Goal: Information Seeking & Learning: Learn about a topic

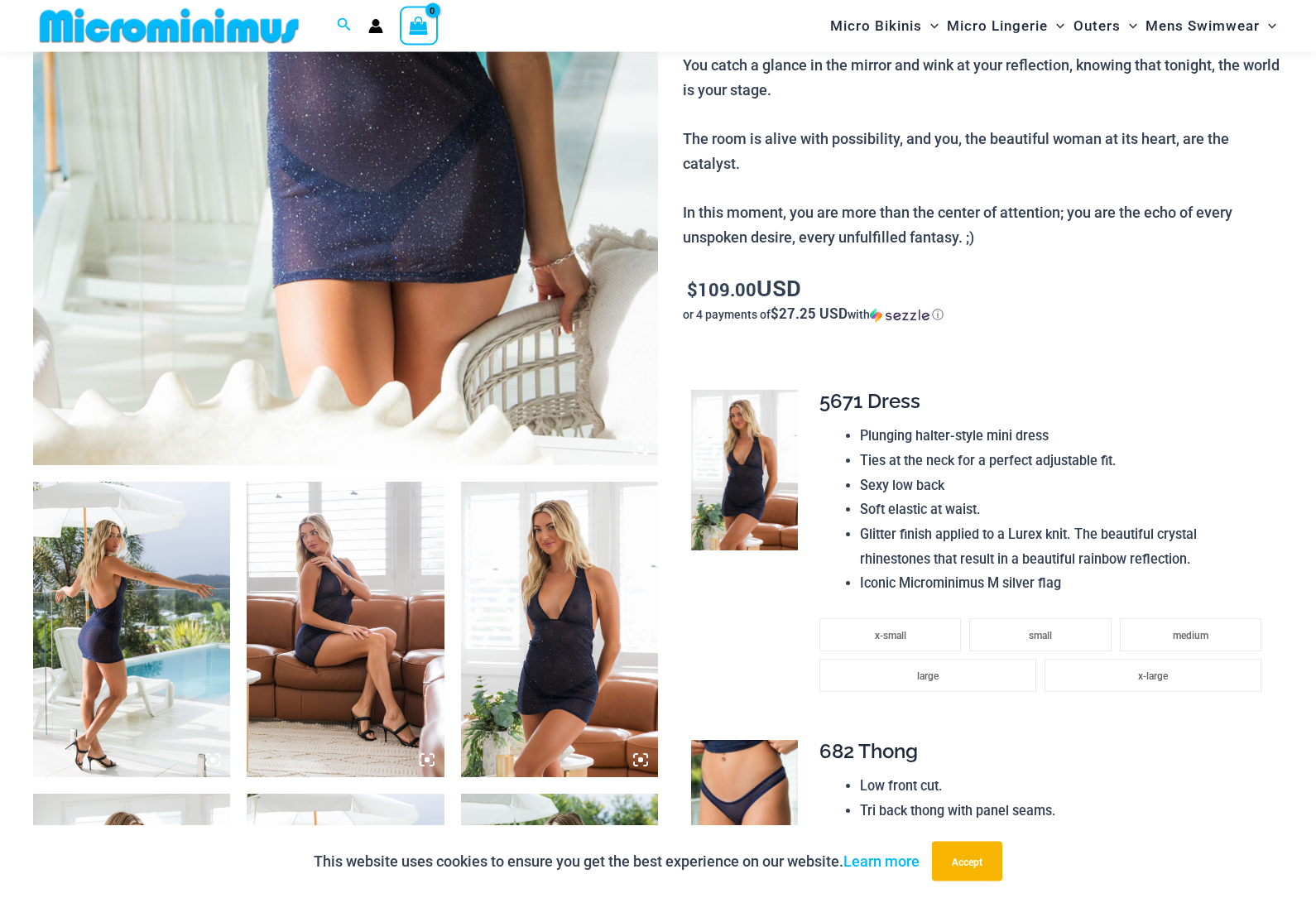
scroll to position [624, 0]
click at [166, 678] on img at bounding box center [132, 630] width 197 height 296
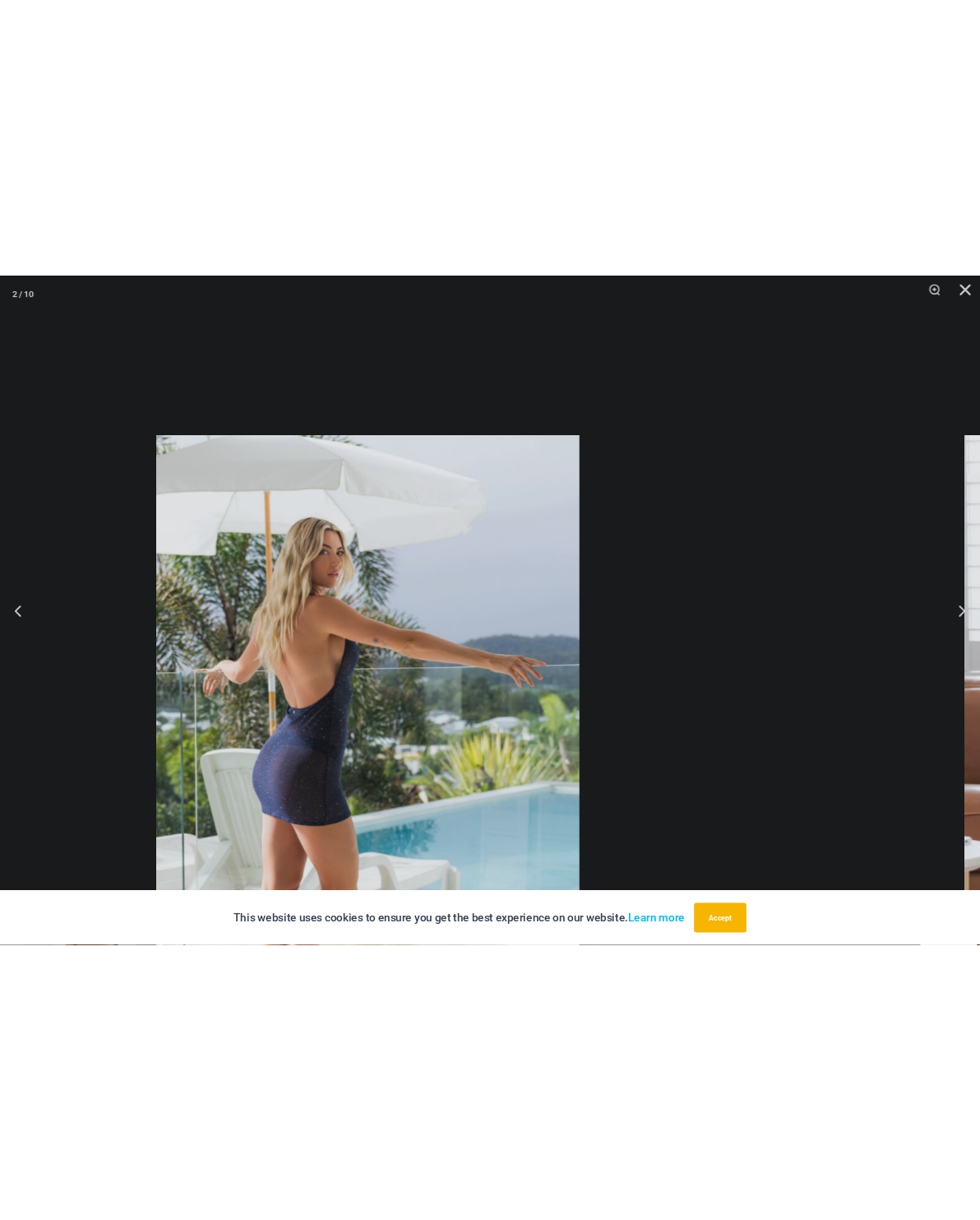
scroll to position [456, 0]
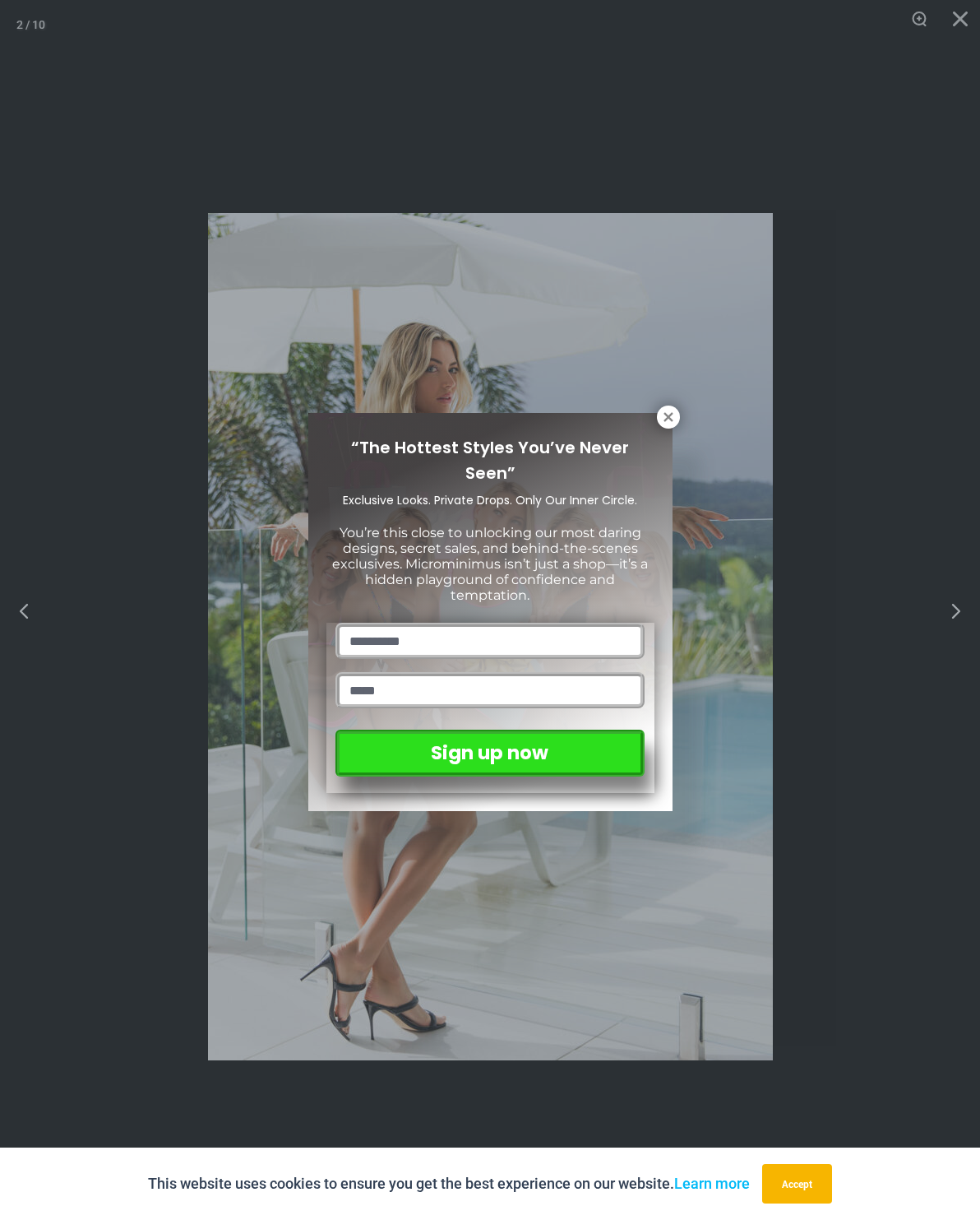
click at [675, 421] on icon at bounding box center [669, 417] width 15 height 15
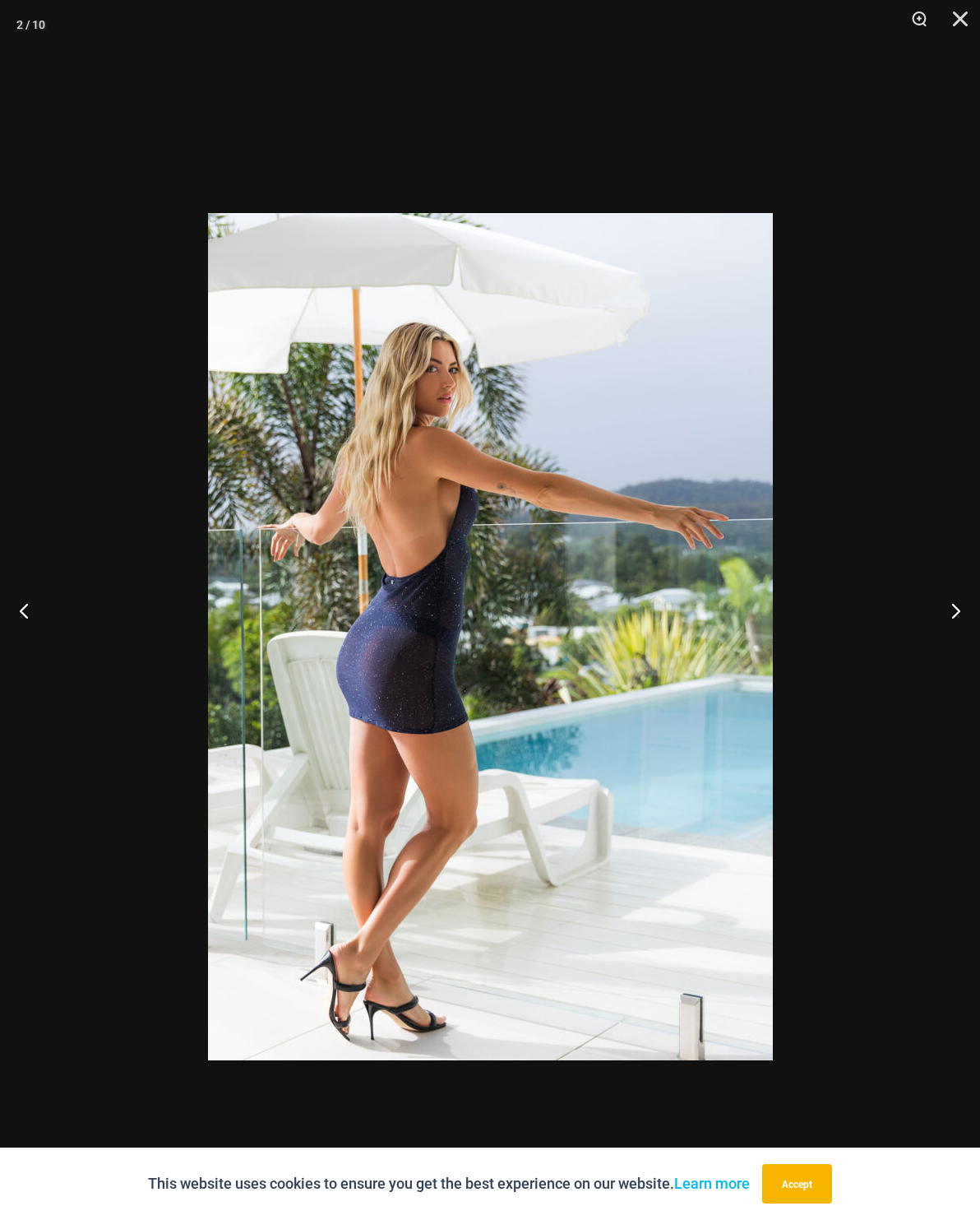
click at [955, 628] on button "Next" at bounding box center [949, 611] width 62 height 82
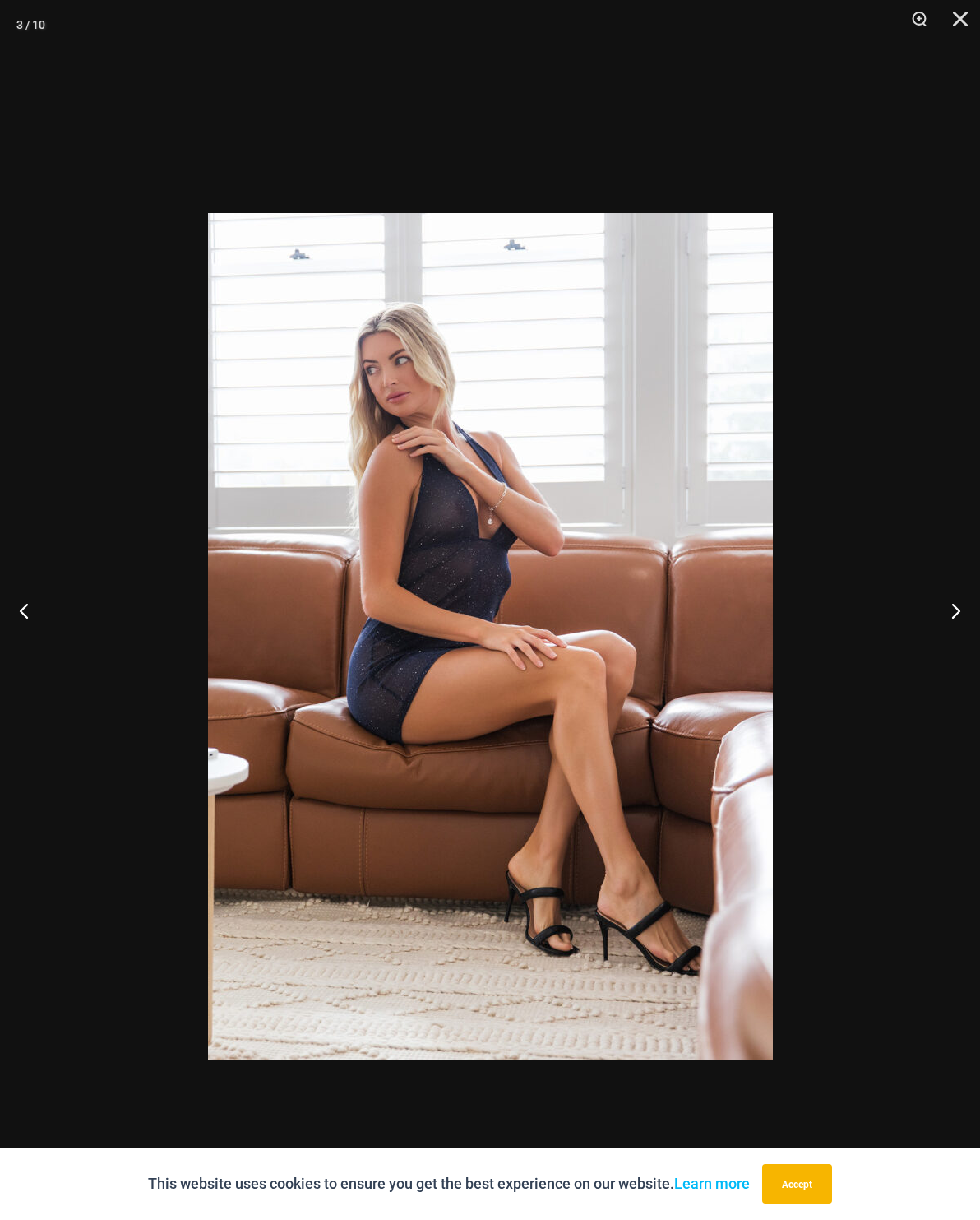
click at [948, 632] on button "Next" at bounding box center [949, 611] width 62 height 82
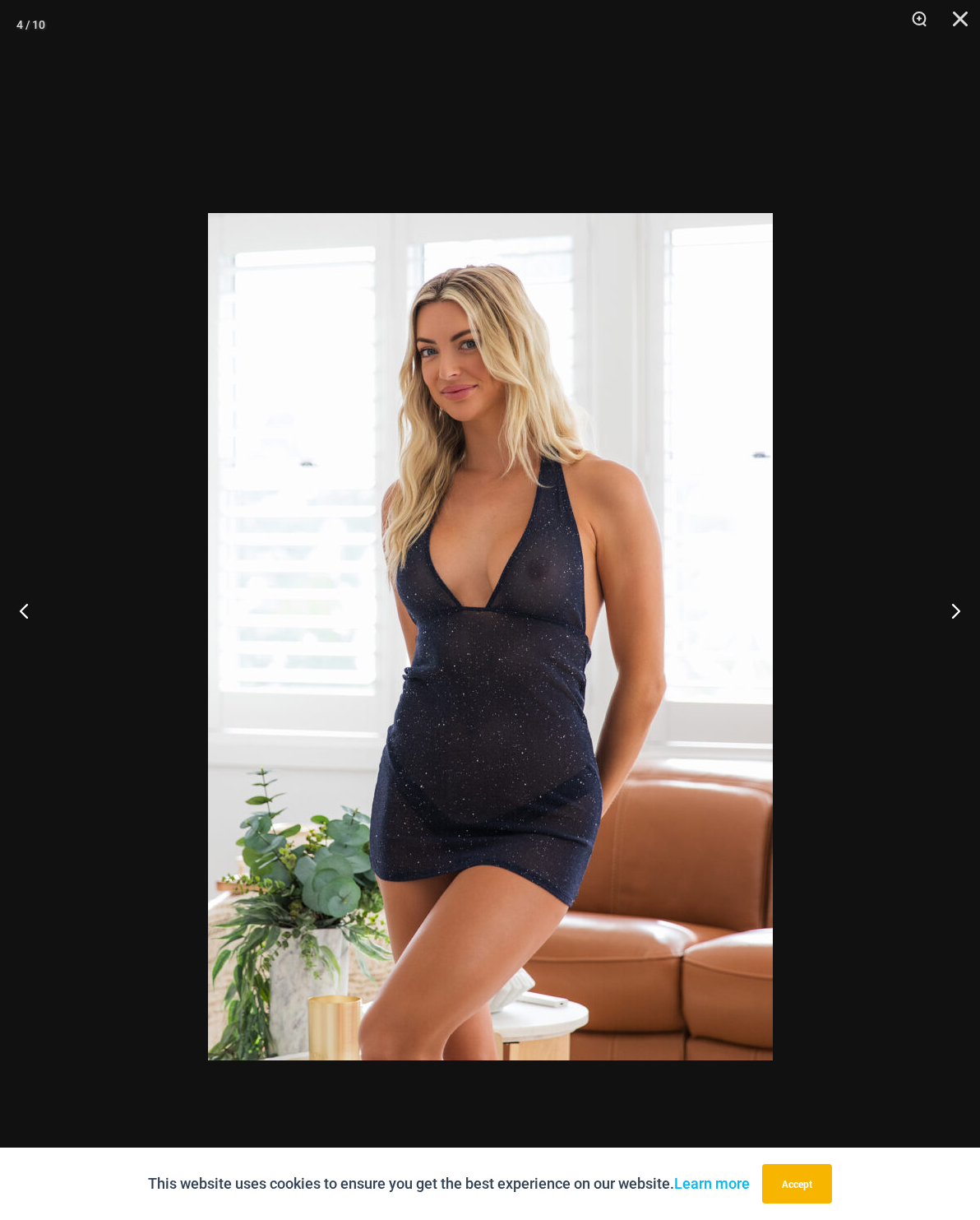
click at [949, 652] on button "Next" at bounding box center [949, 611] width 62 height 82
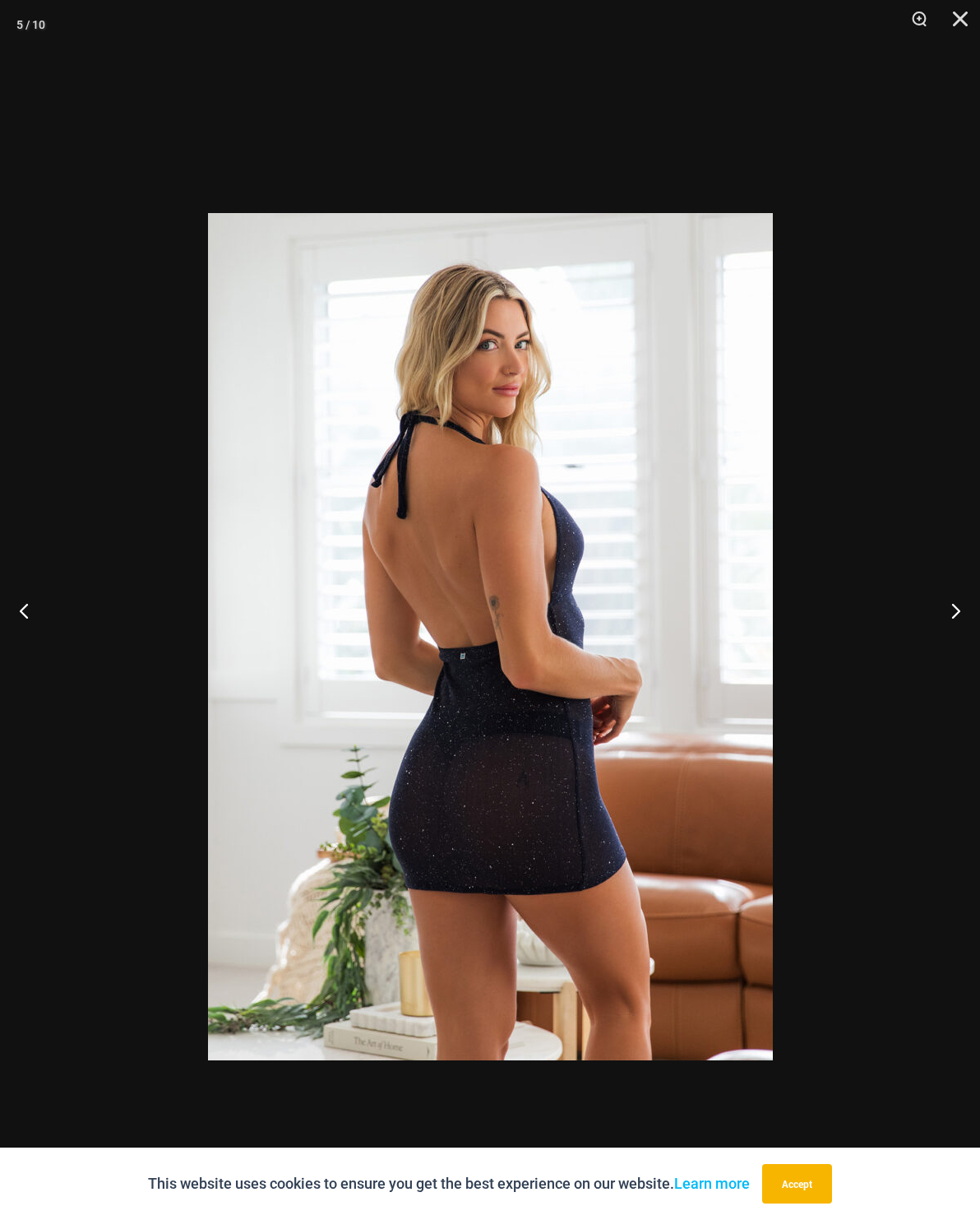
click at [950, 651] on button "Next" at bounding box center [949, 611] width 62 height 82
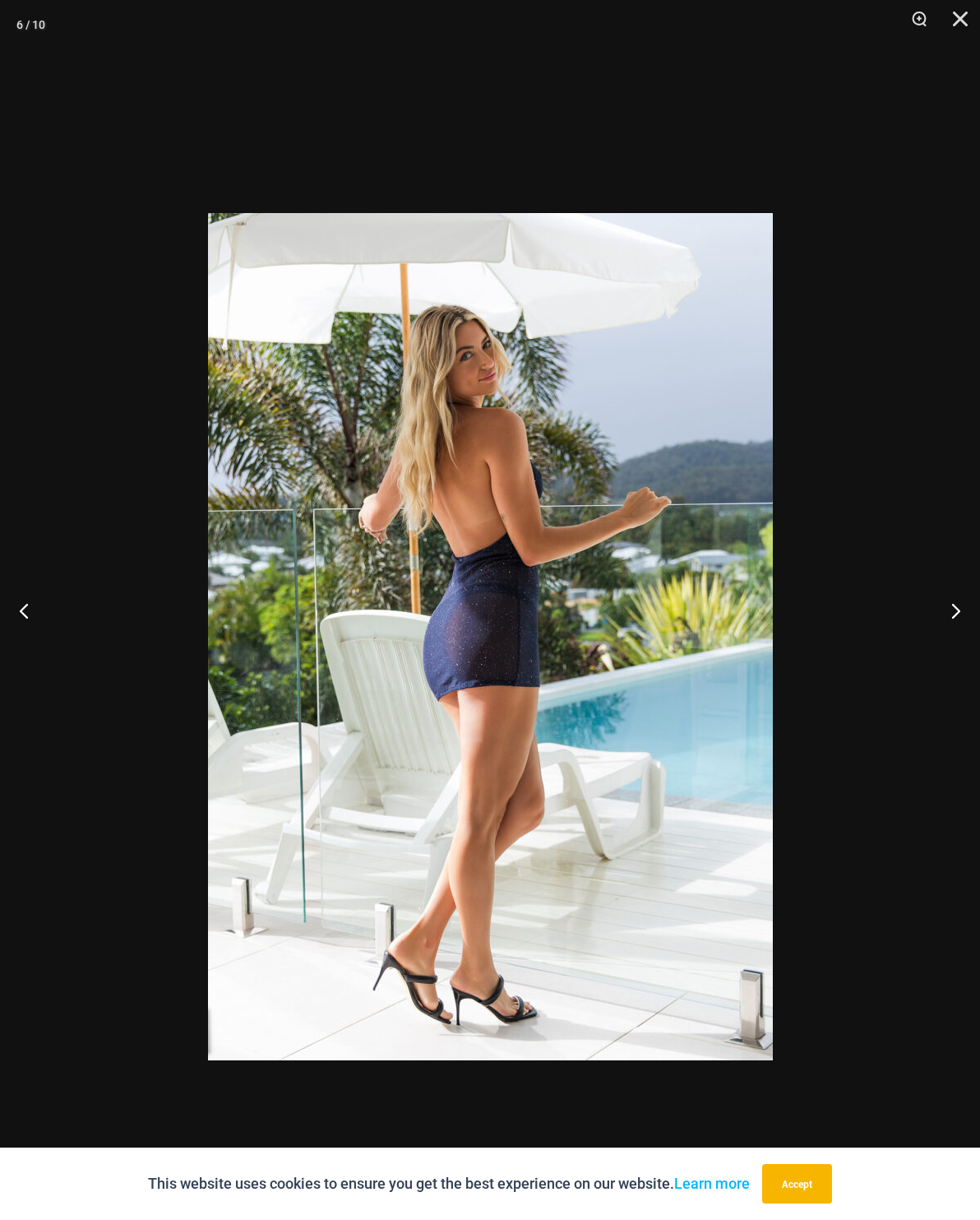
click at [942, 651] on button "Next" at bounding box center [949, 611] width 62 height 82
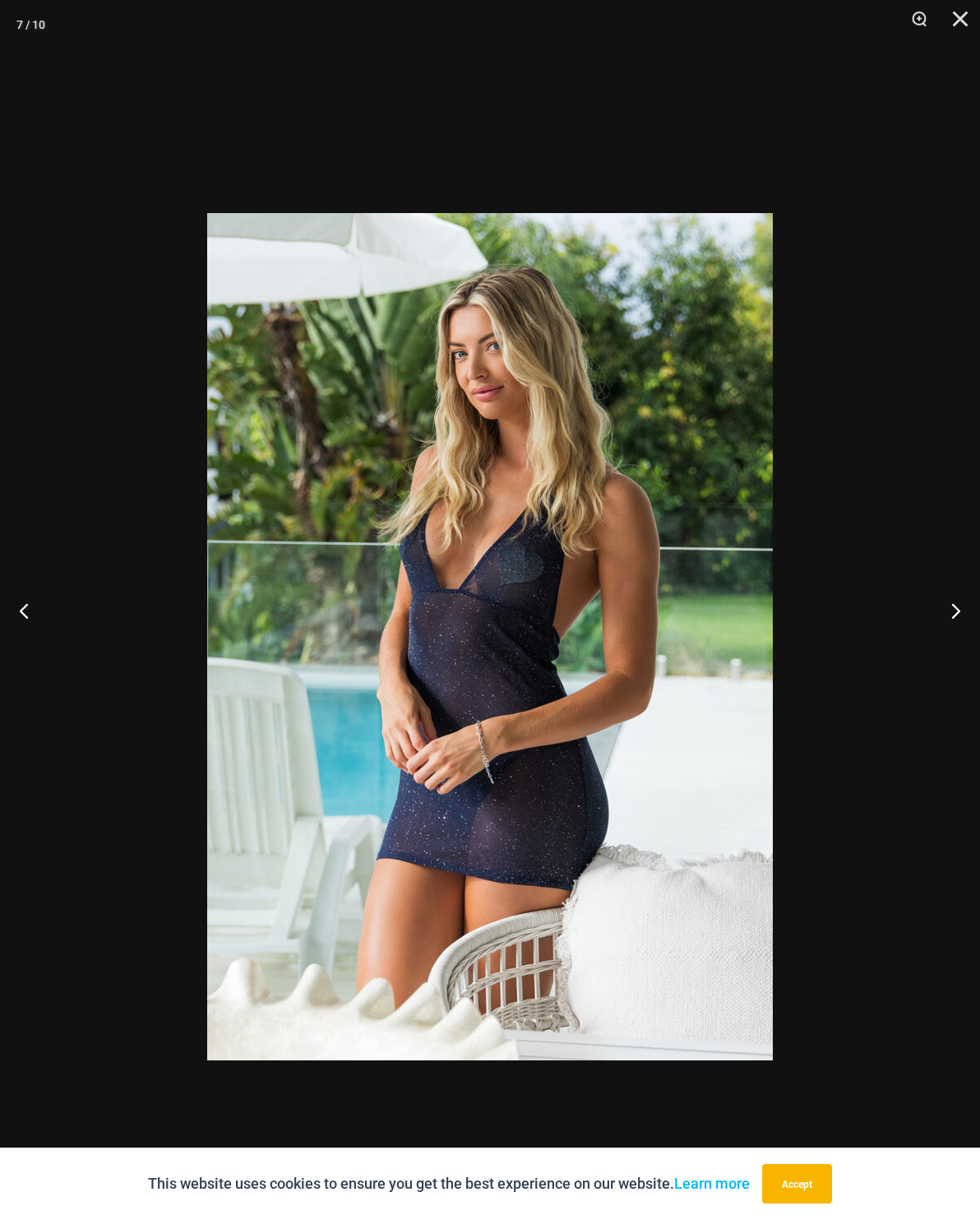
click at [942, 652] on button "Next" at bounding box center [949, 611] width 62 height 82
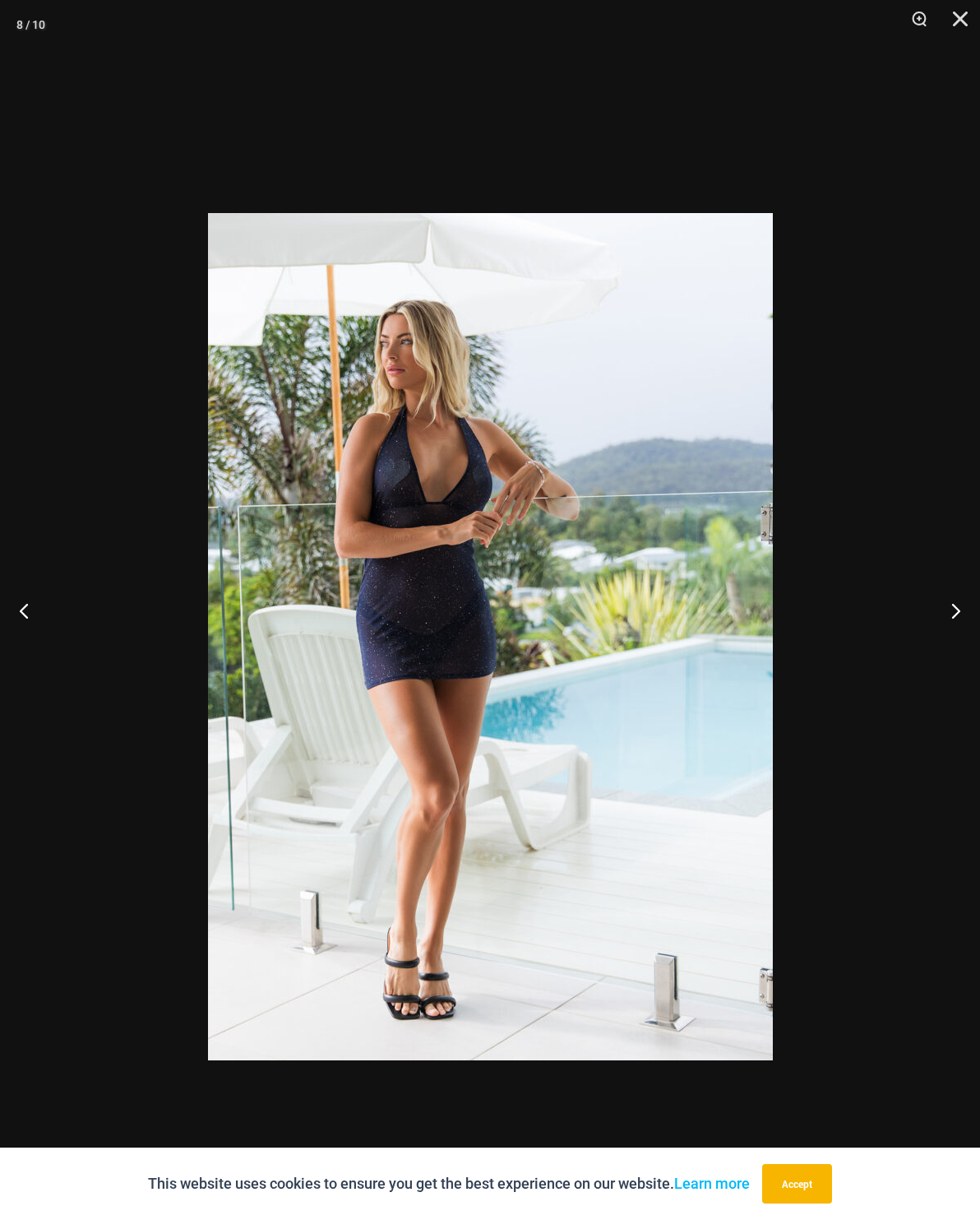
click at [941, 652] on button "Next" at bounding box center [949, 611] width 62 height 82
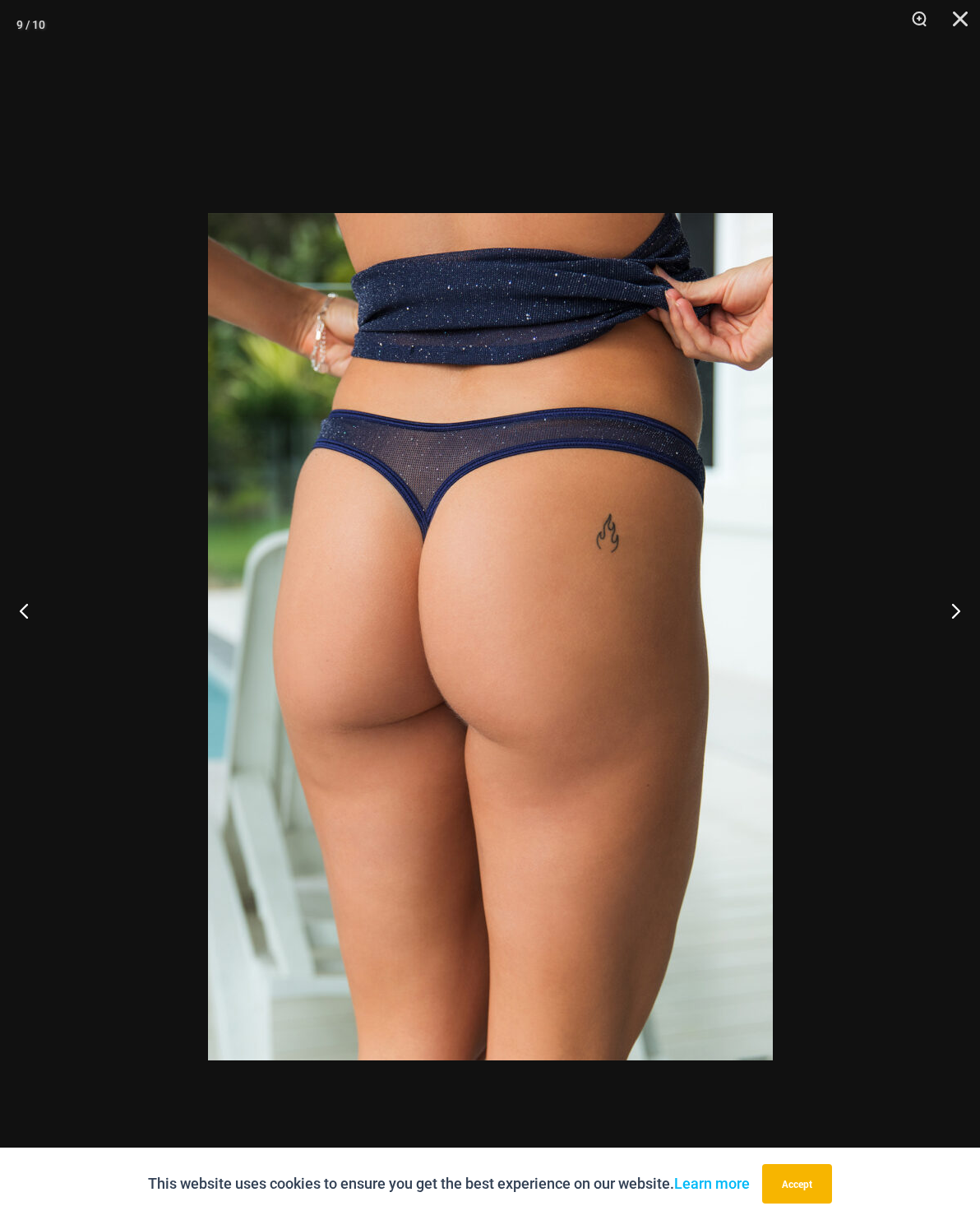
click at [936, 652] on button "Next" at bounding box center [949, 611] width 62 height 82
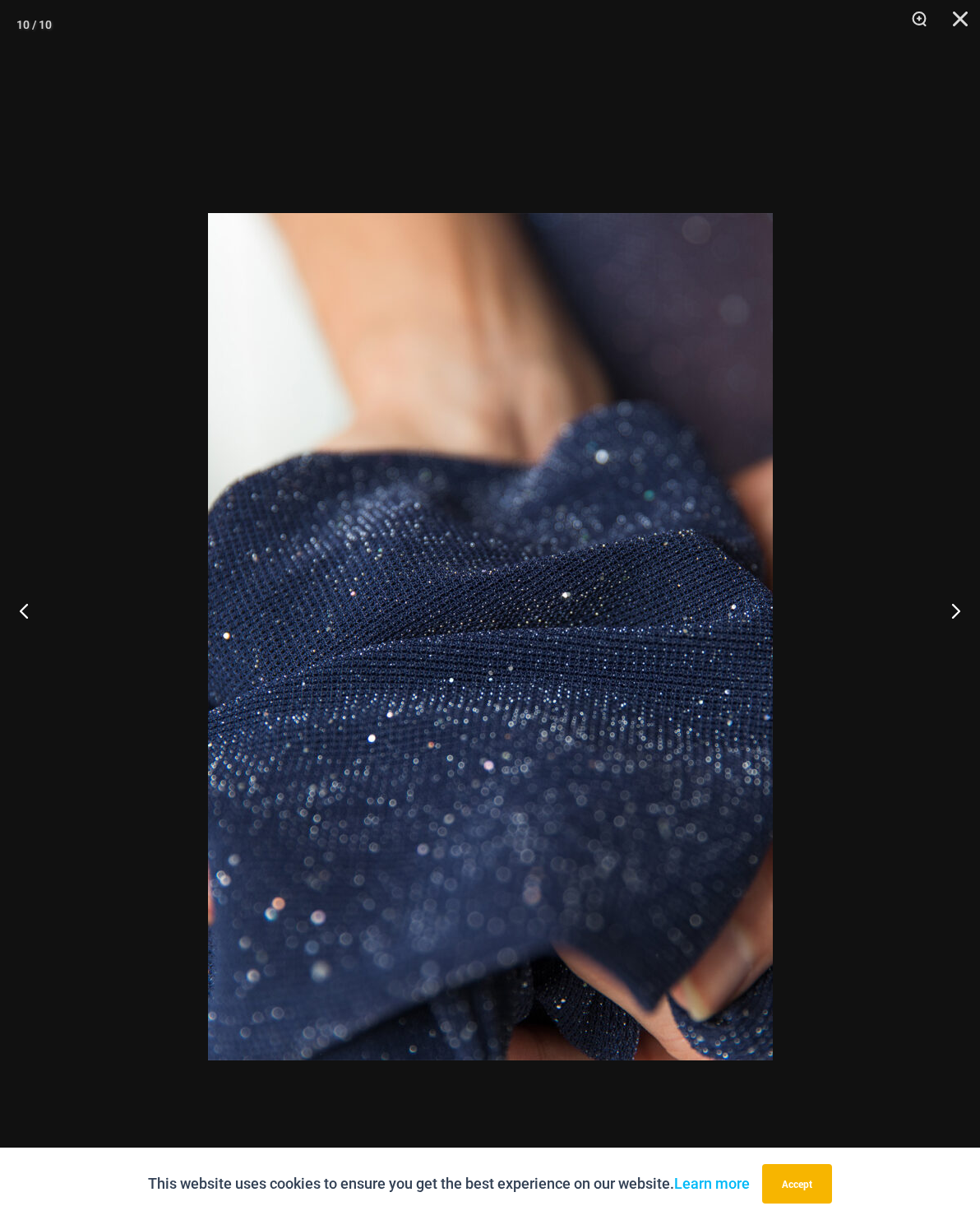
click at [938, 644] on button "Next" at bounding box center [949, 611] width 62 height 82
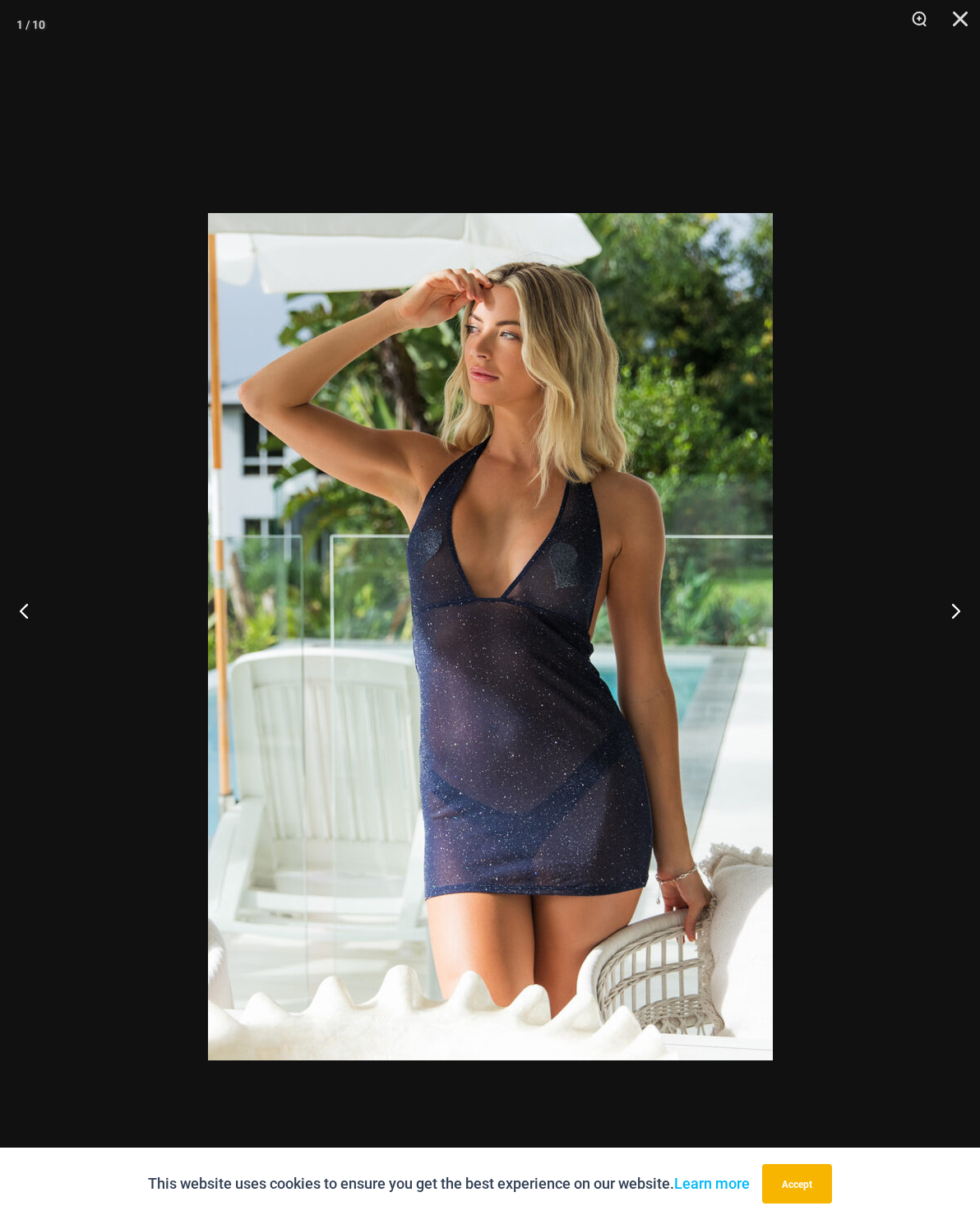
click at [936, 646] on button "Next" at bounding box center [949, 611] width 62 height 82
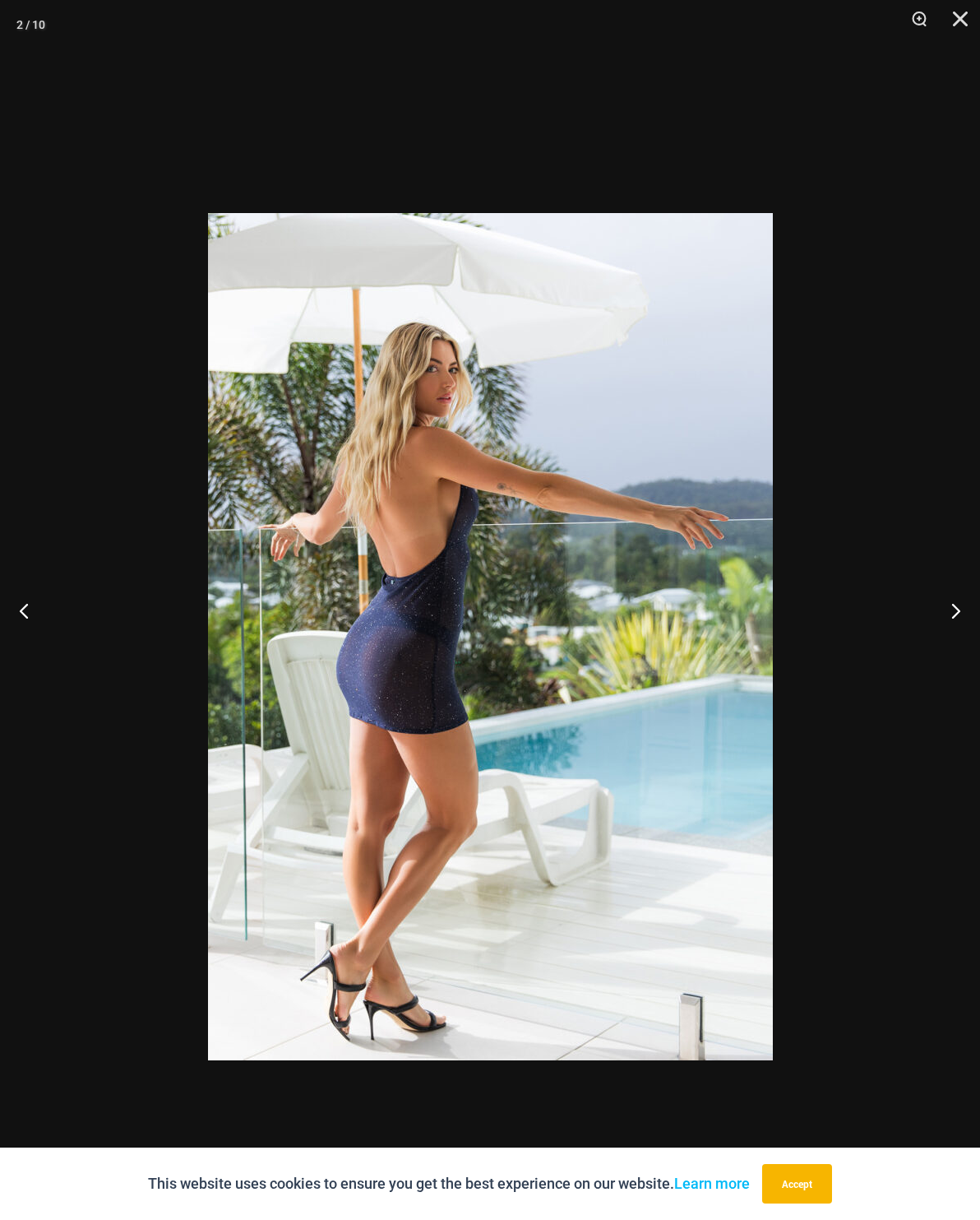
click at [949, 639] on button "Next" at bounding box center [949, 611] width 62 height 82
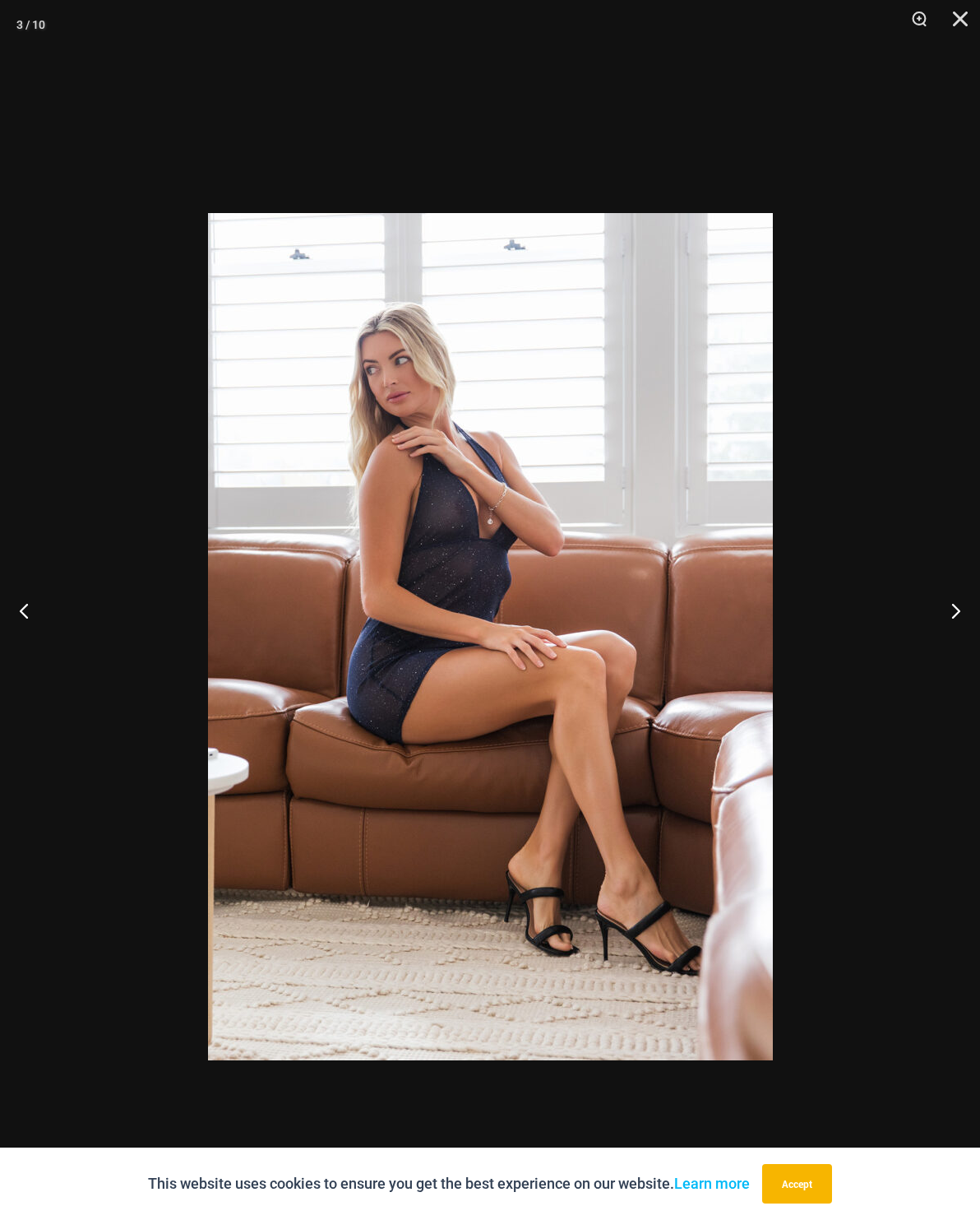
click at [943, 648] on button "Next" at bounding box center [949, 611] width 62 height 82
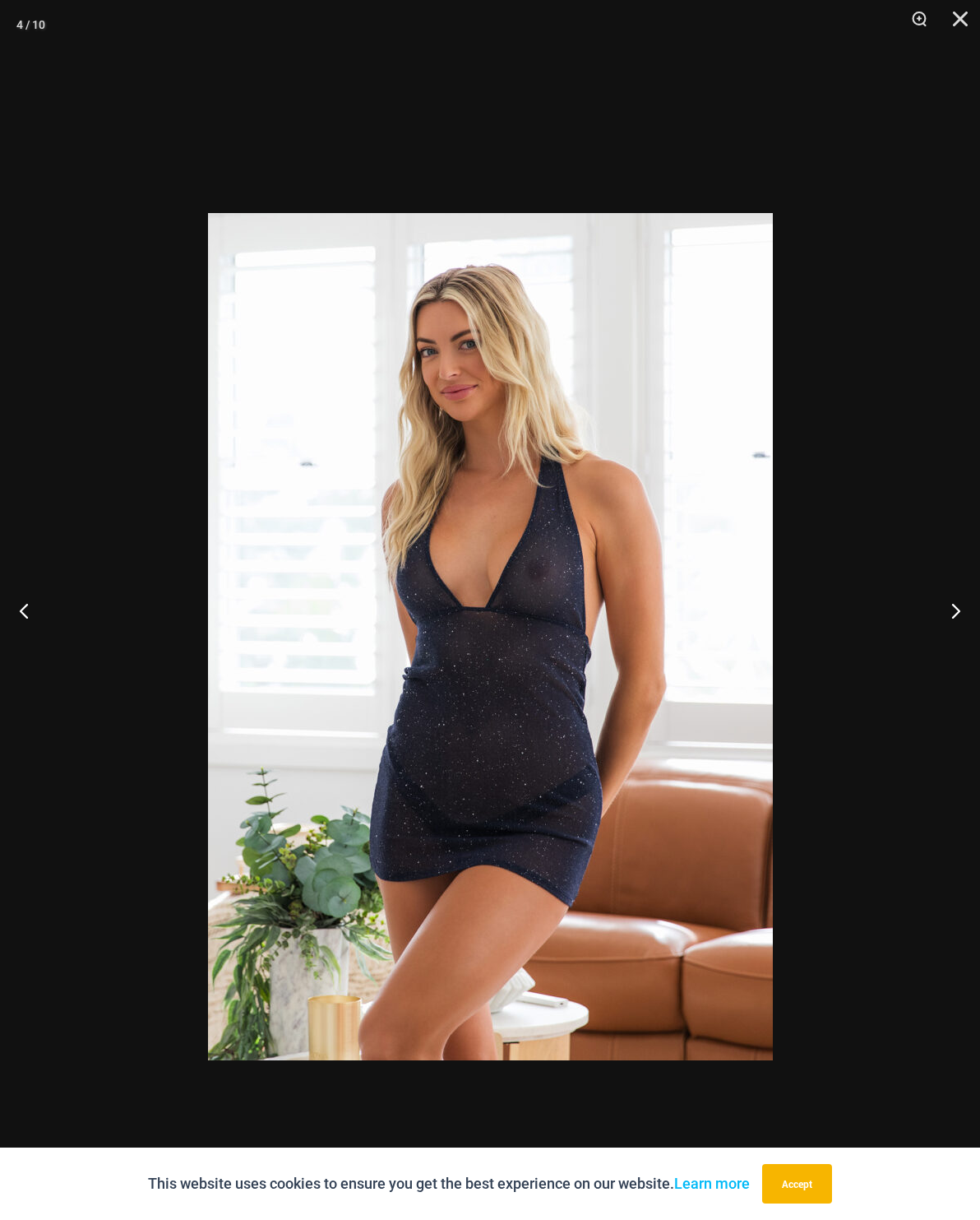
click at [962, 22] on button "Close" at bounding box center [954, 25] width 41 height 49
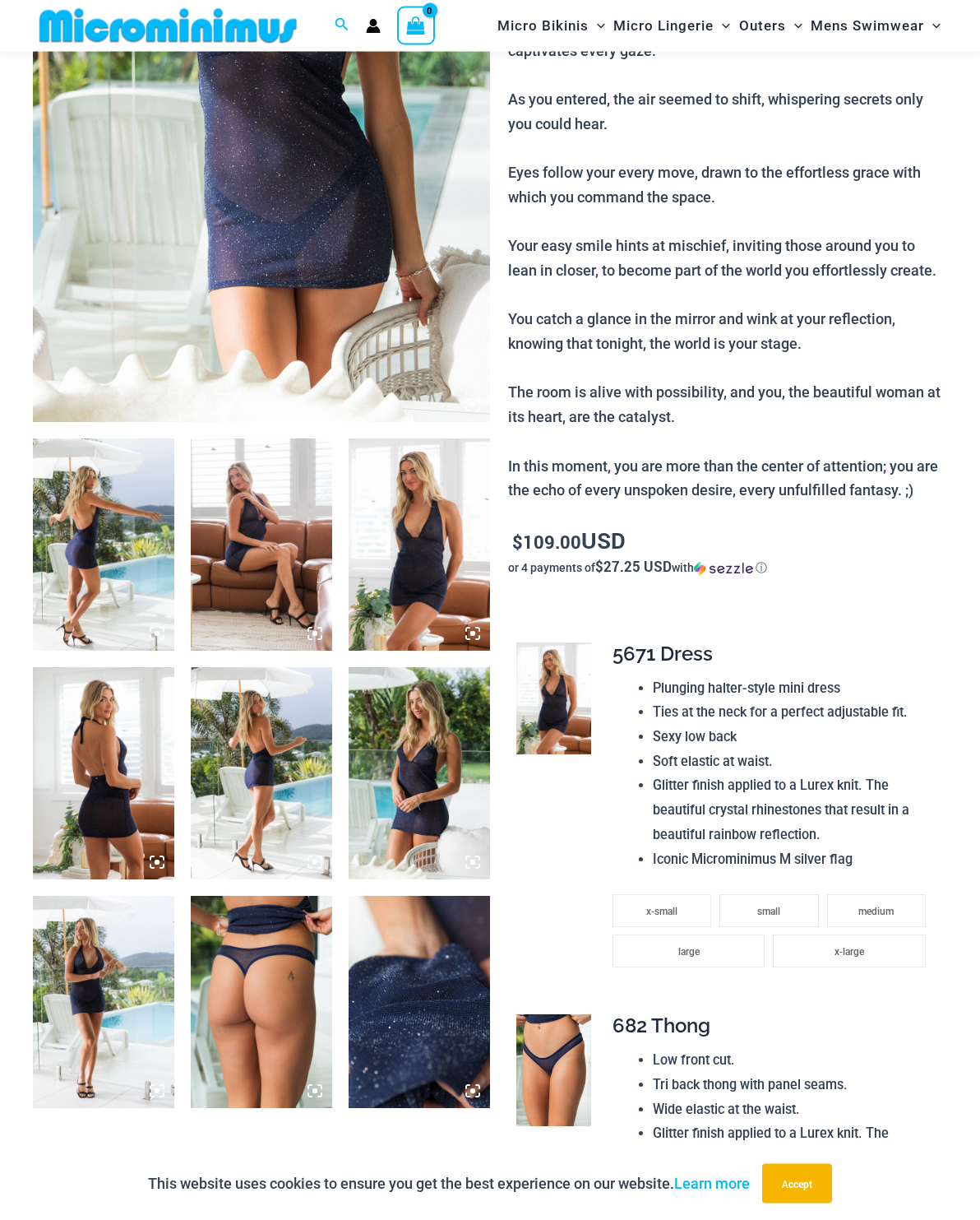
scroll to position [0, 0]
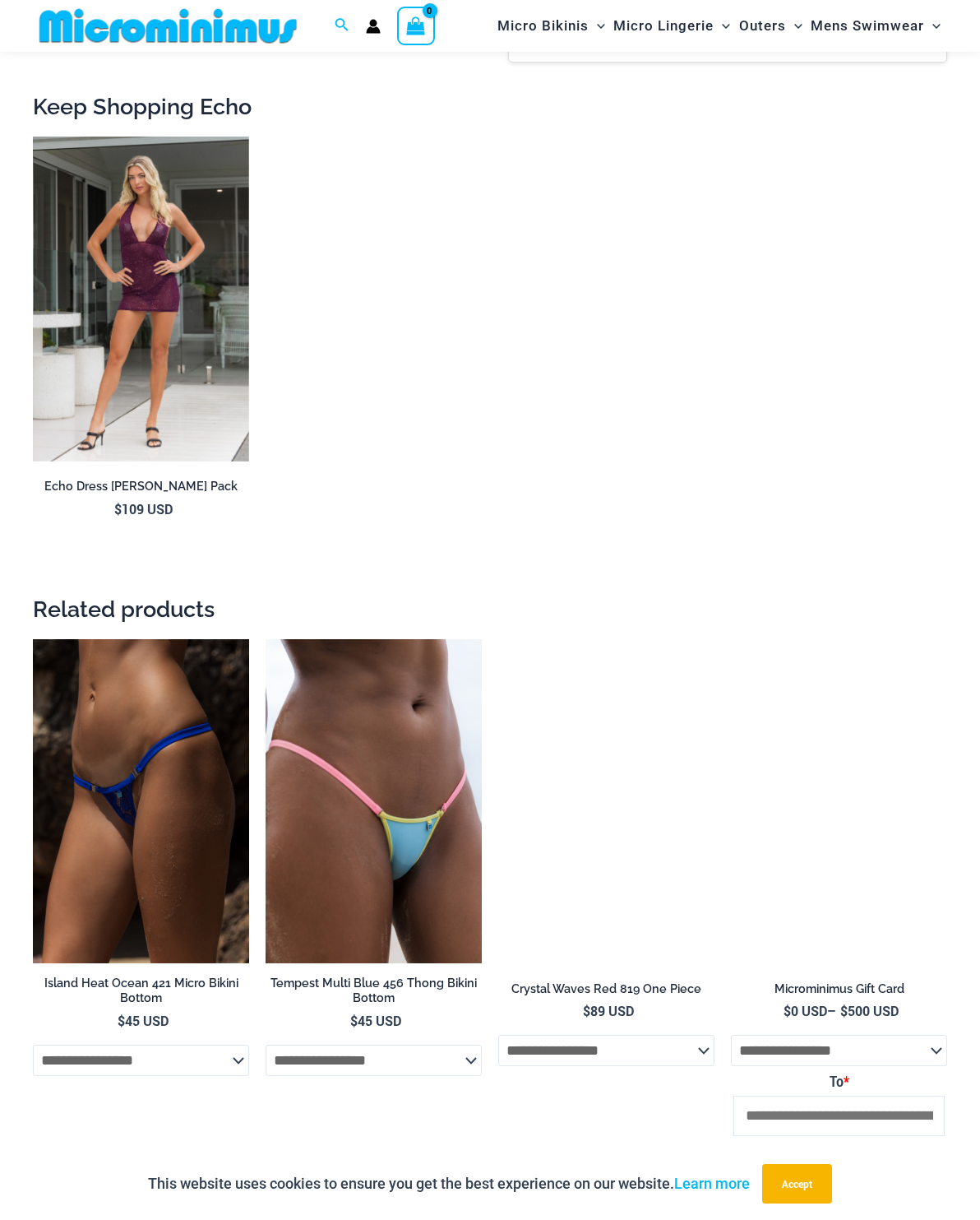
click at [33, 137] on img at bounding box center [33, 137] width 0 height 0
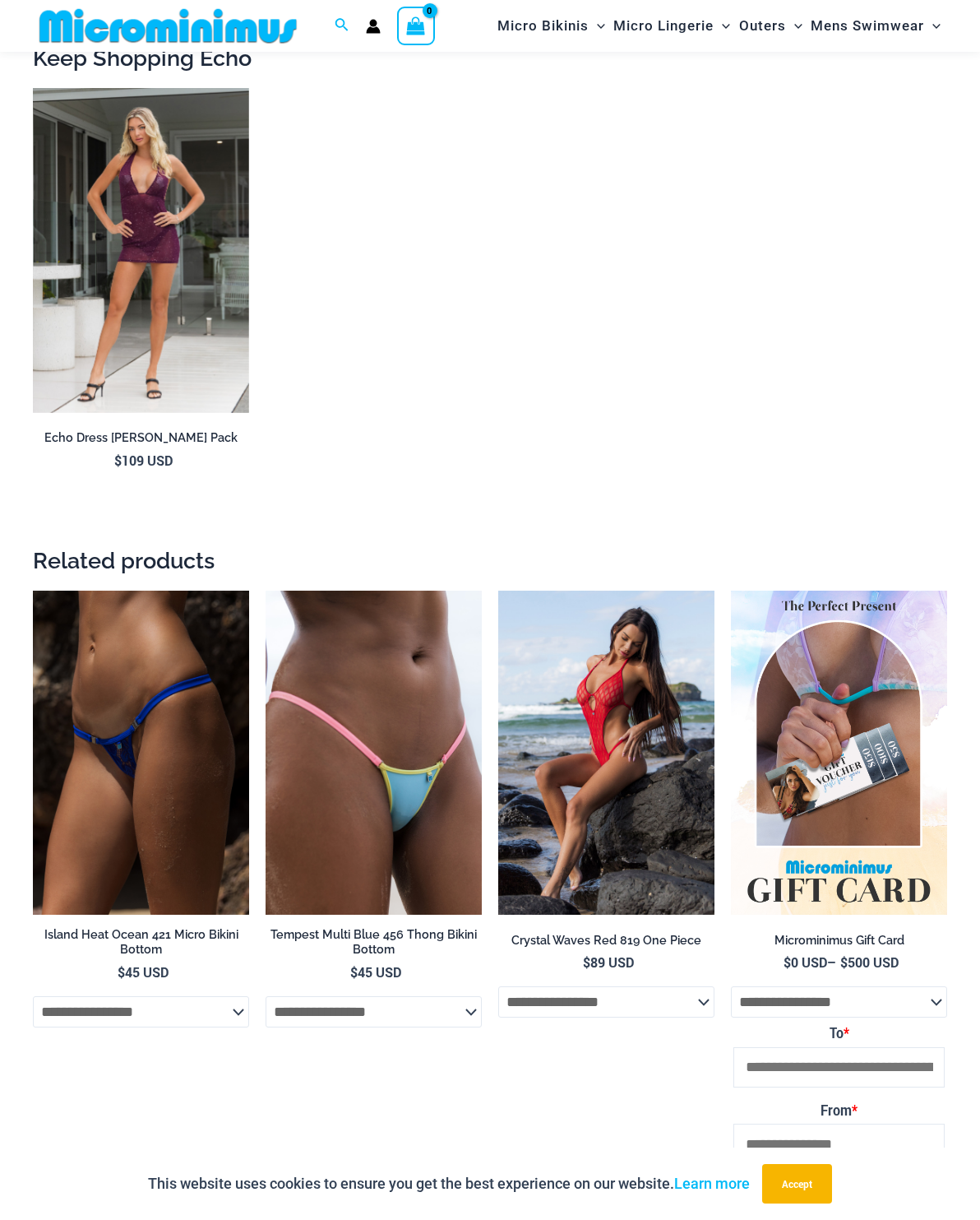
scroll to position [2552, 0]
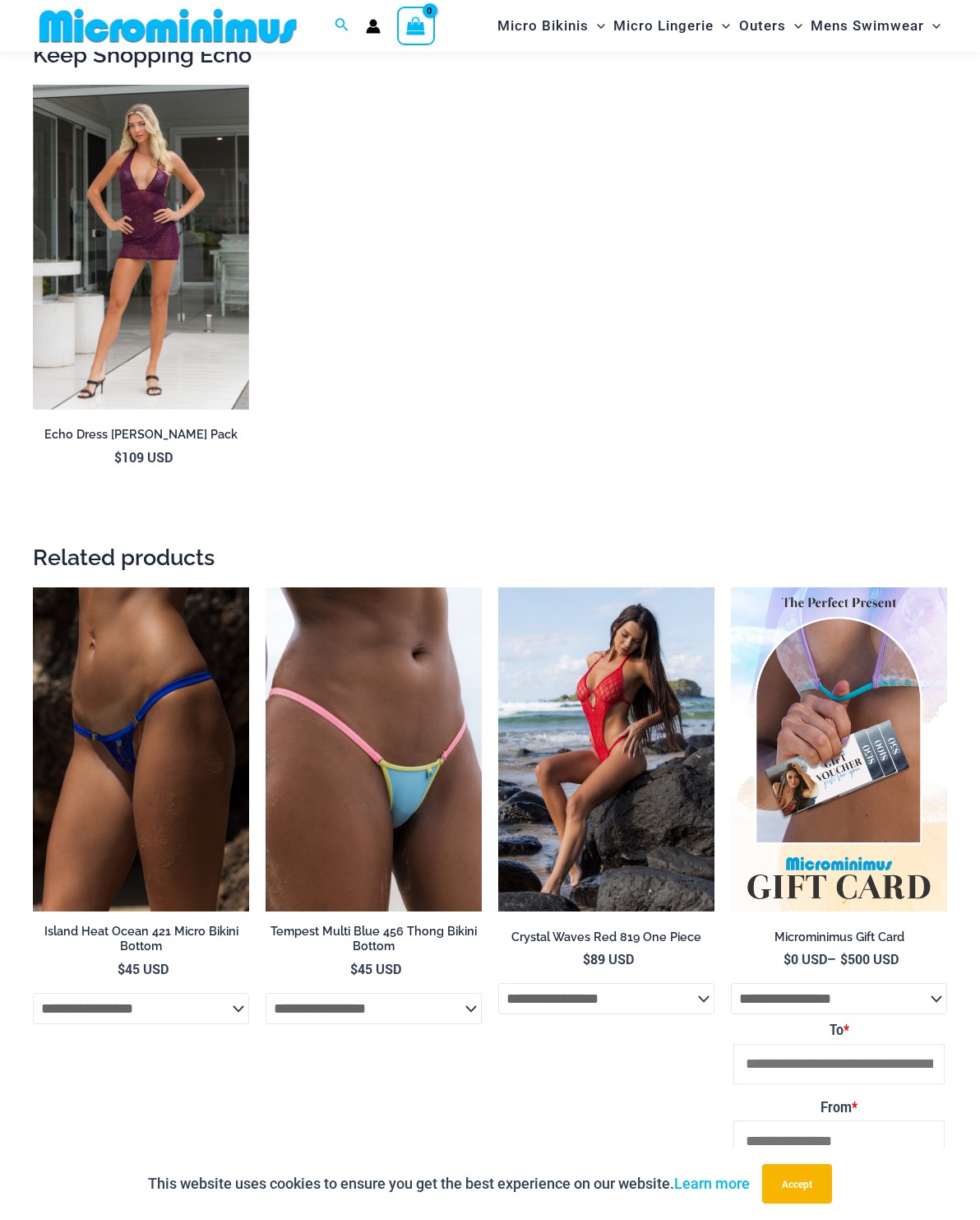
click at [33, 85] on img at bounding box center [33, 85] width 0 height 0
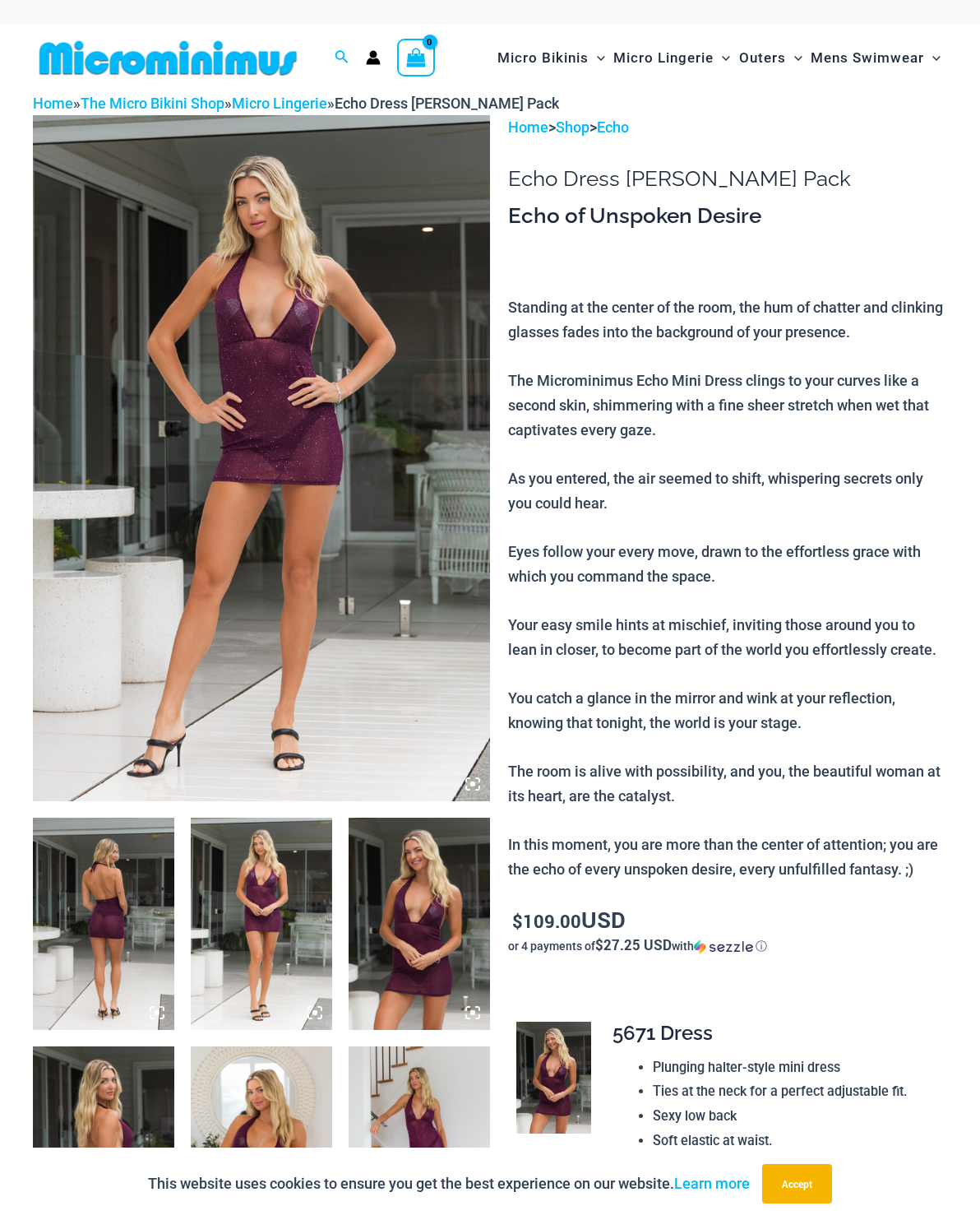
click at [397, 517] on img at bounding box center [262, 459] width 457 height 687
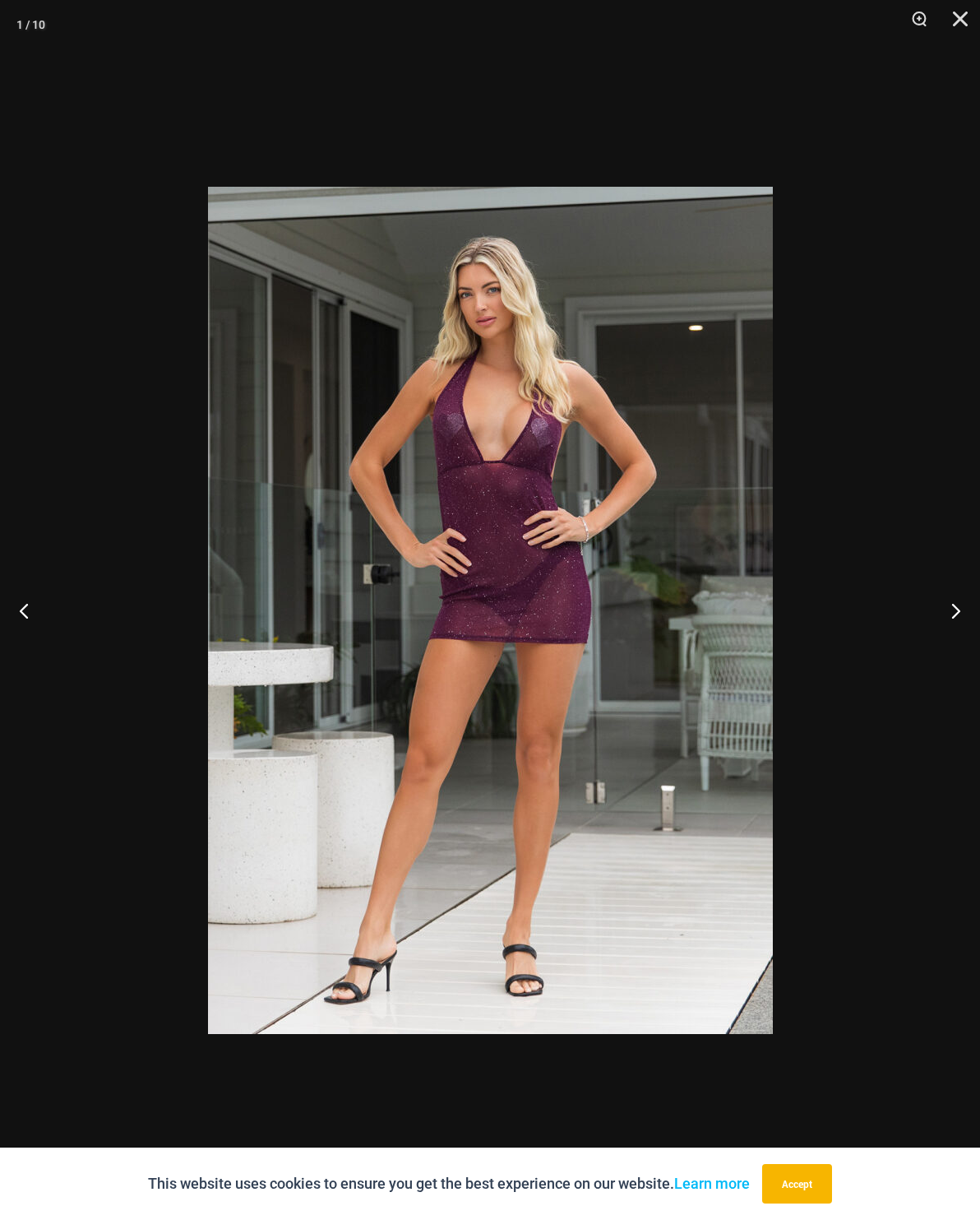
click at [955, 616] on button "Next" at bounding box center [949, 611] width 62 height 82
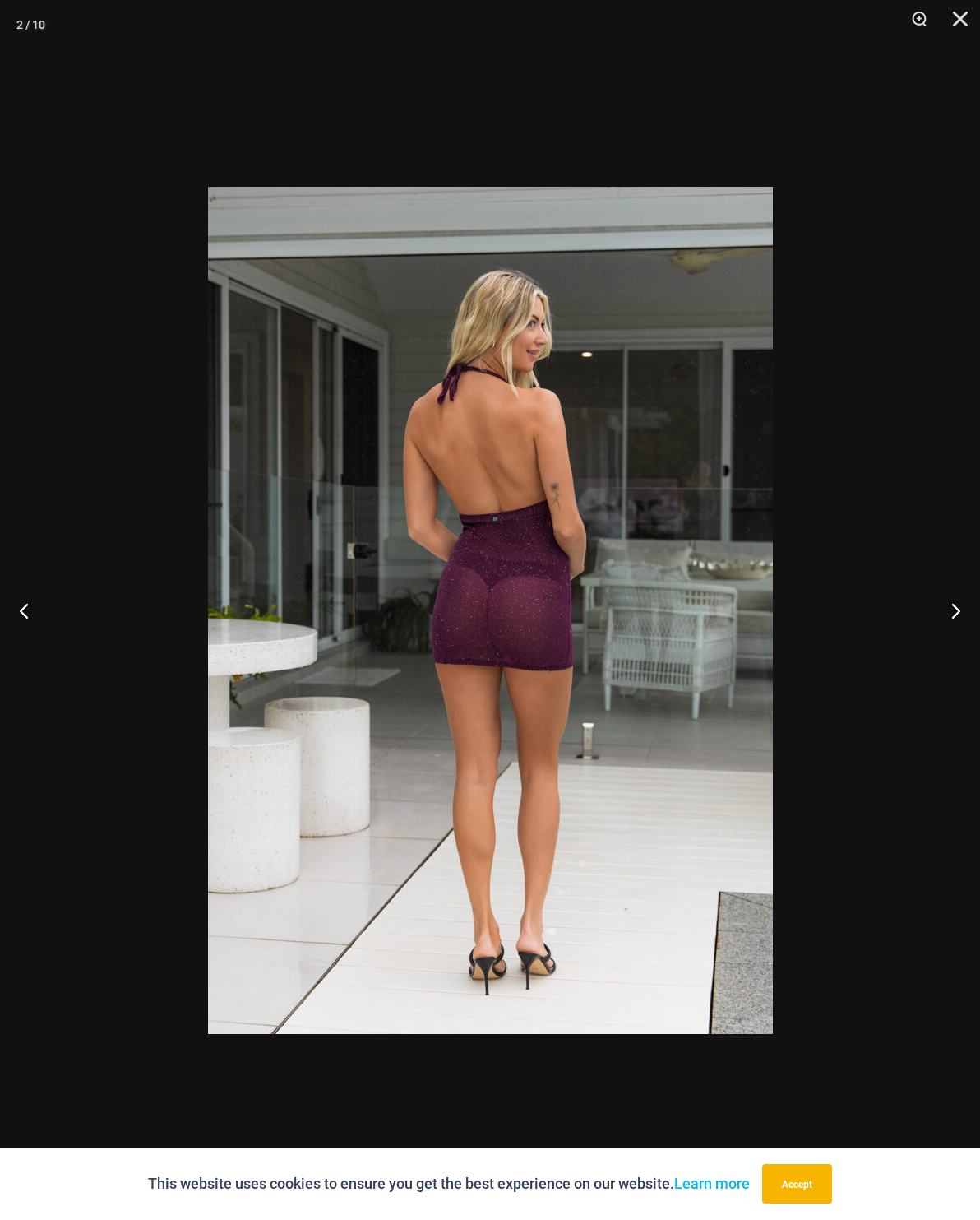
click at [951, 614] on button "Next" at bounding box center [949, 611] width 62 height 82
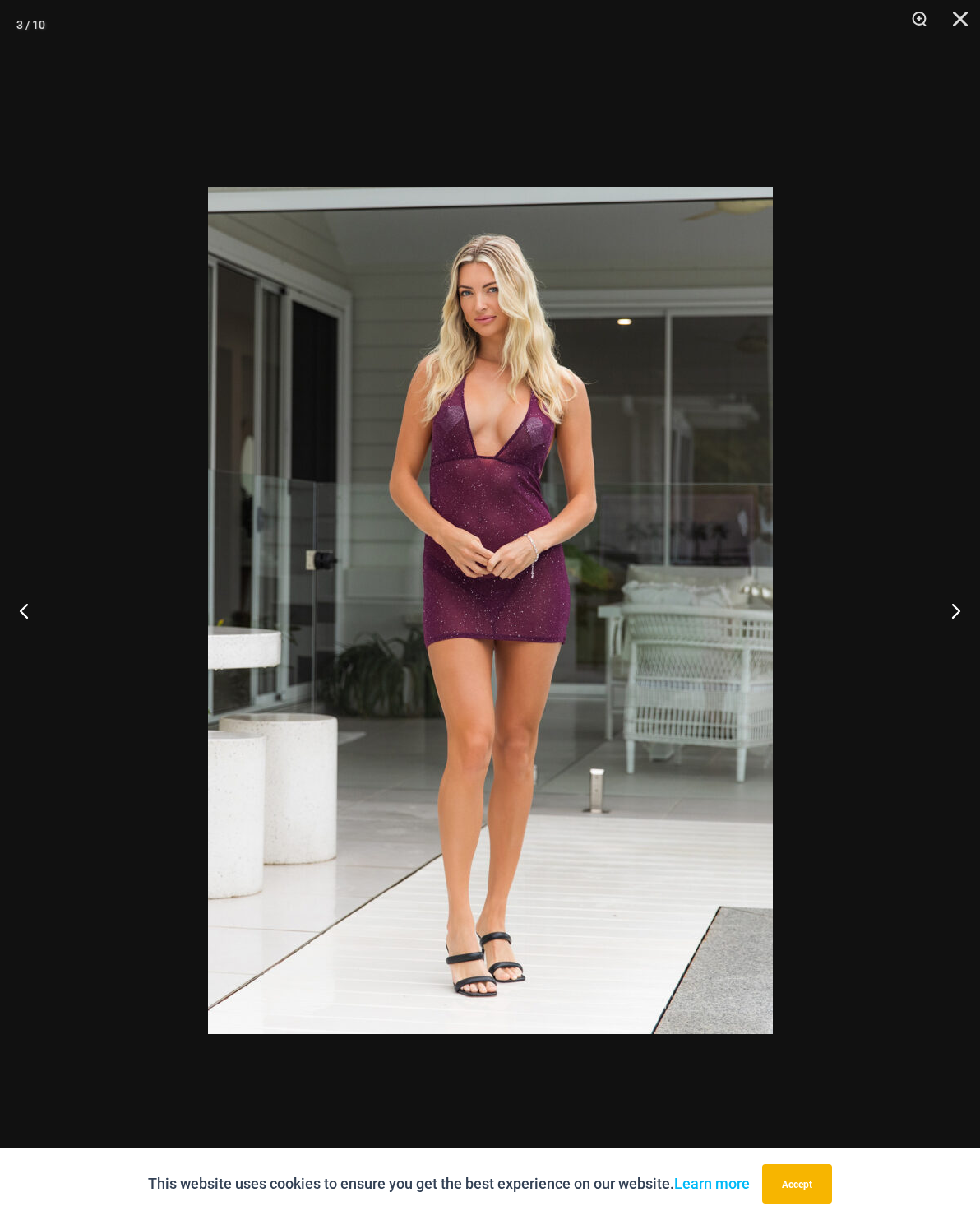
click at [948, 618] on button "Next" at bounding box center [949, 611] width 62 height 82
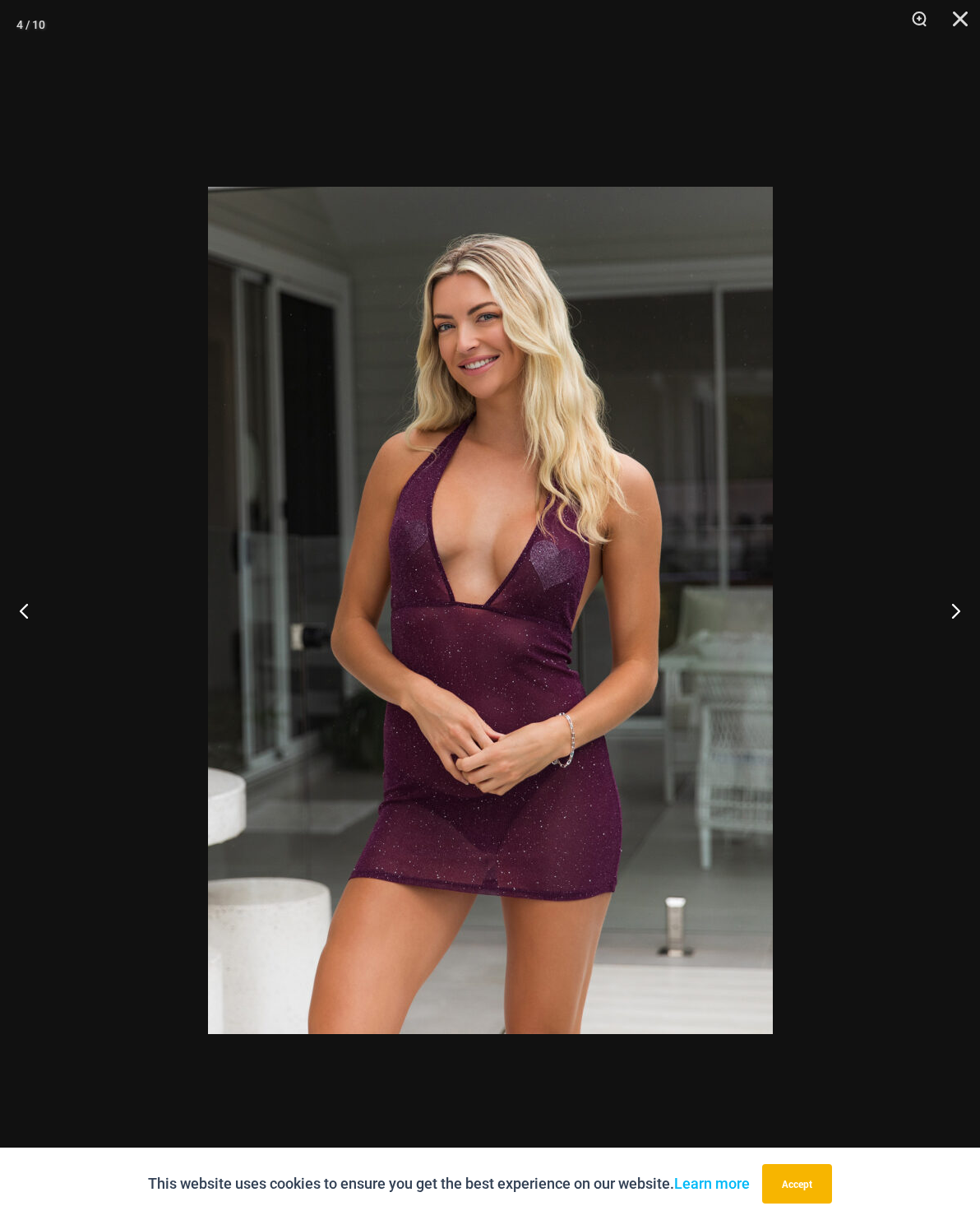
click at [948, 618] on button "Next" at bounding box center [949, 611] width 62 height 82
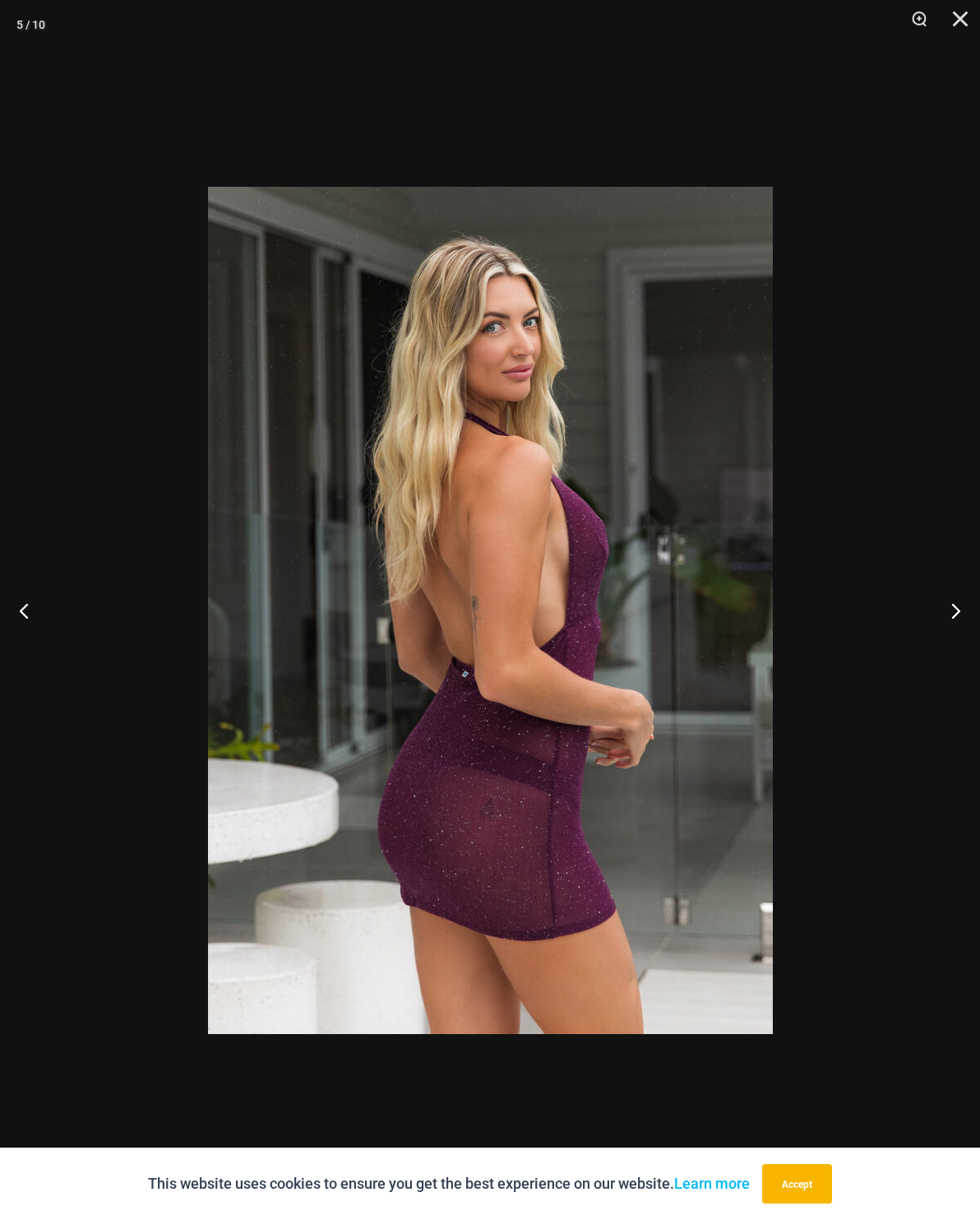
click at [948, 617] on button "Next" at bounding box center [949, 611] width 62 height 82
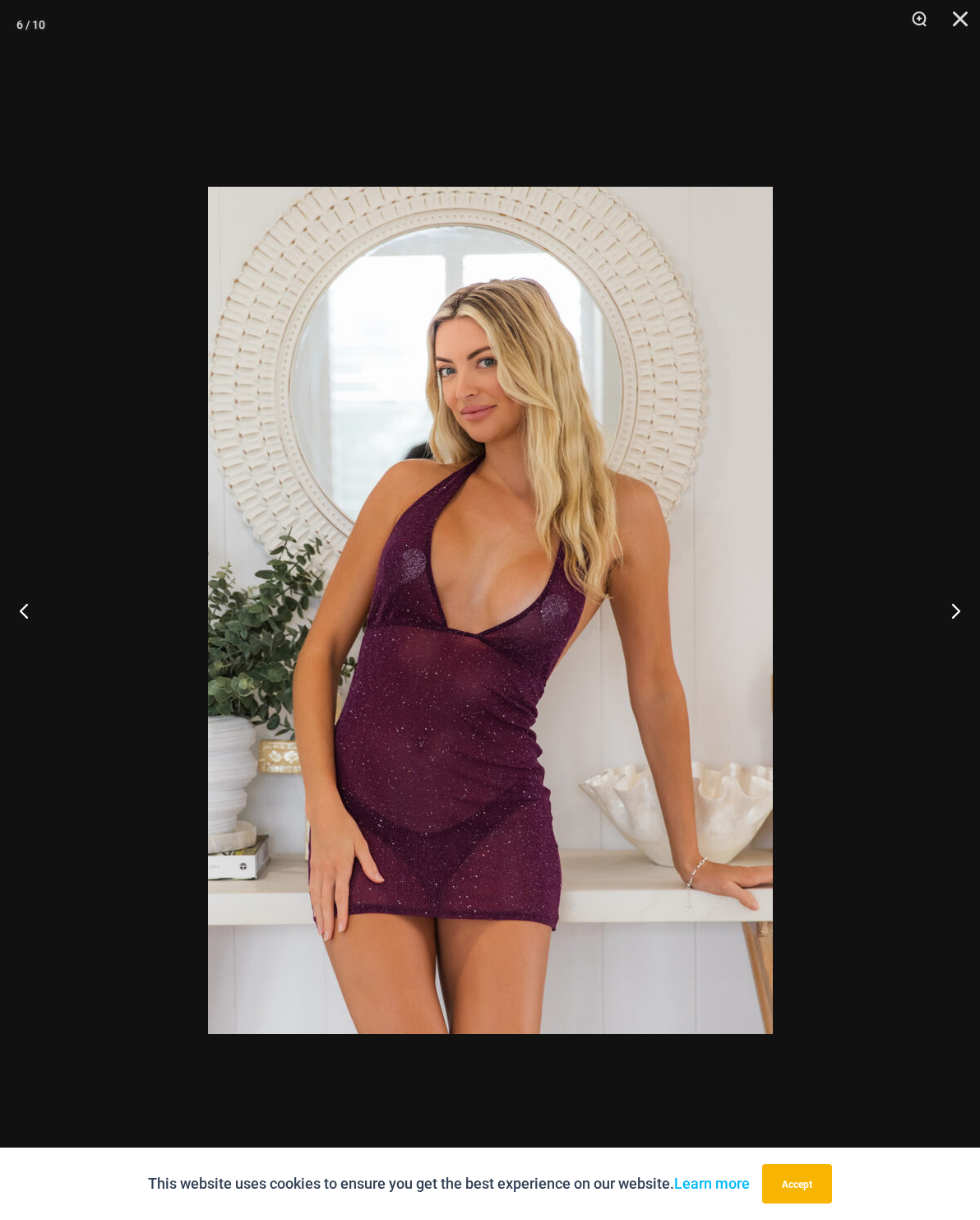
click at [943, 622] on button "Next" at bounding box center [949, 611] width 62 height 82
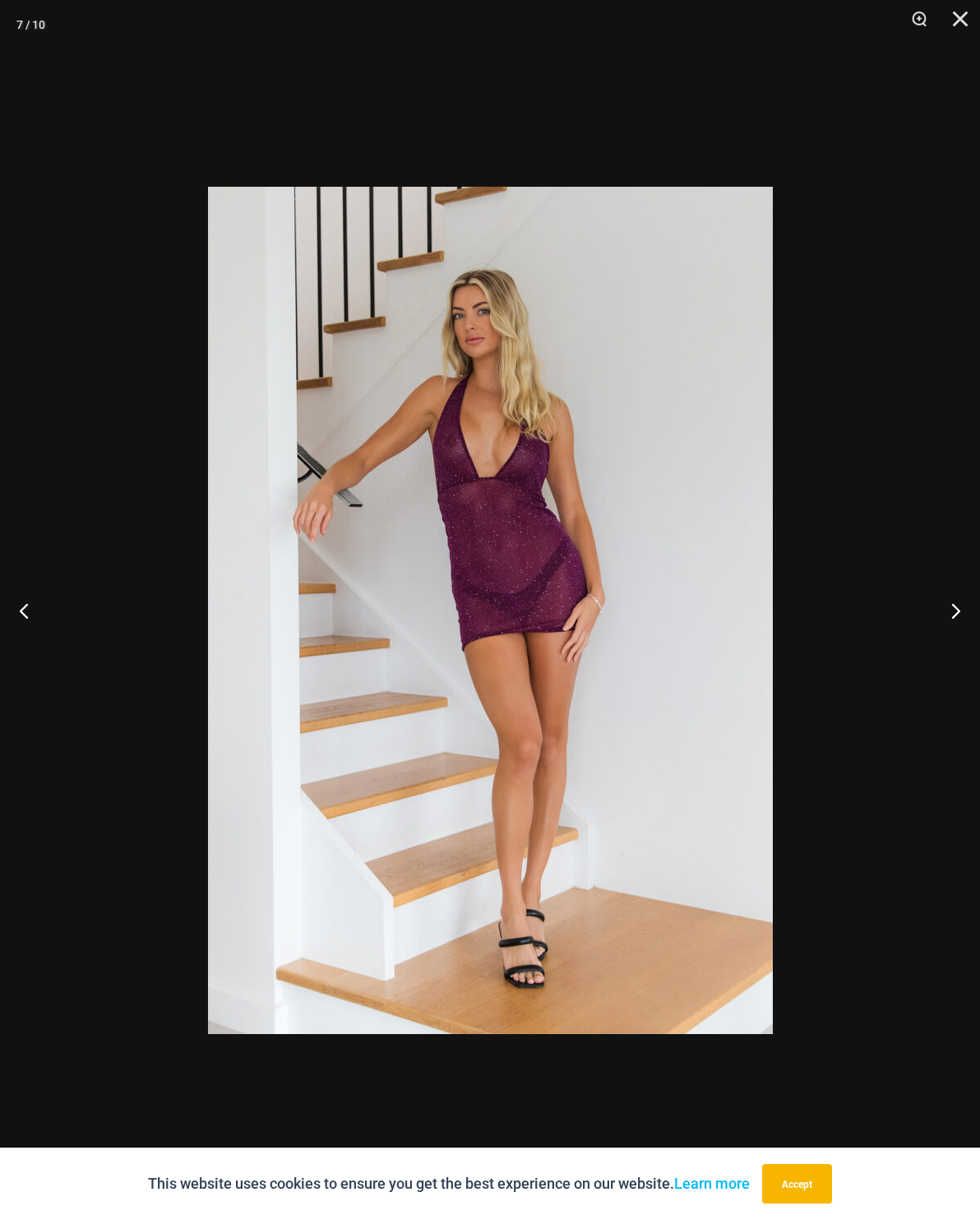
click at [943, 622] on button "Next" at bounding box center [949, 611] width 62 height 82
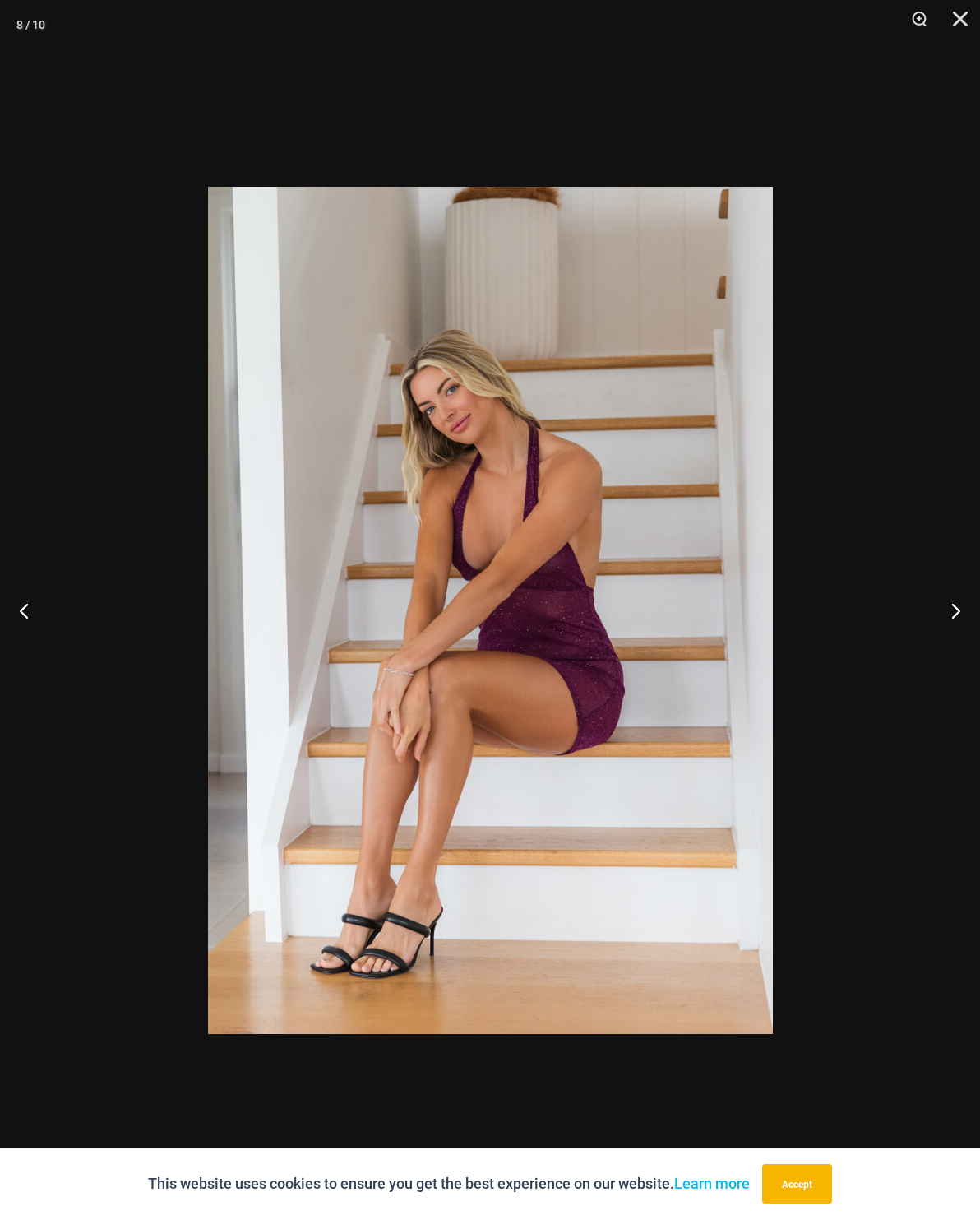
click at [940, 624] on button "Next" at bounding box center [949, 611] width 62 height 82
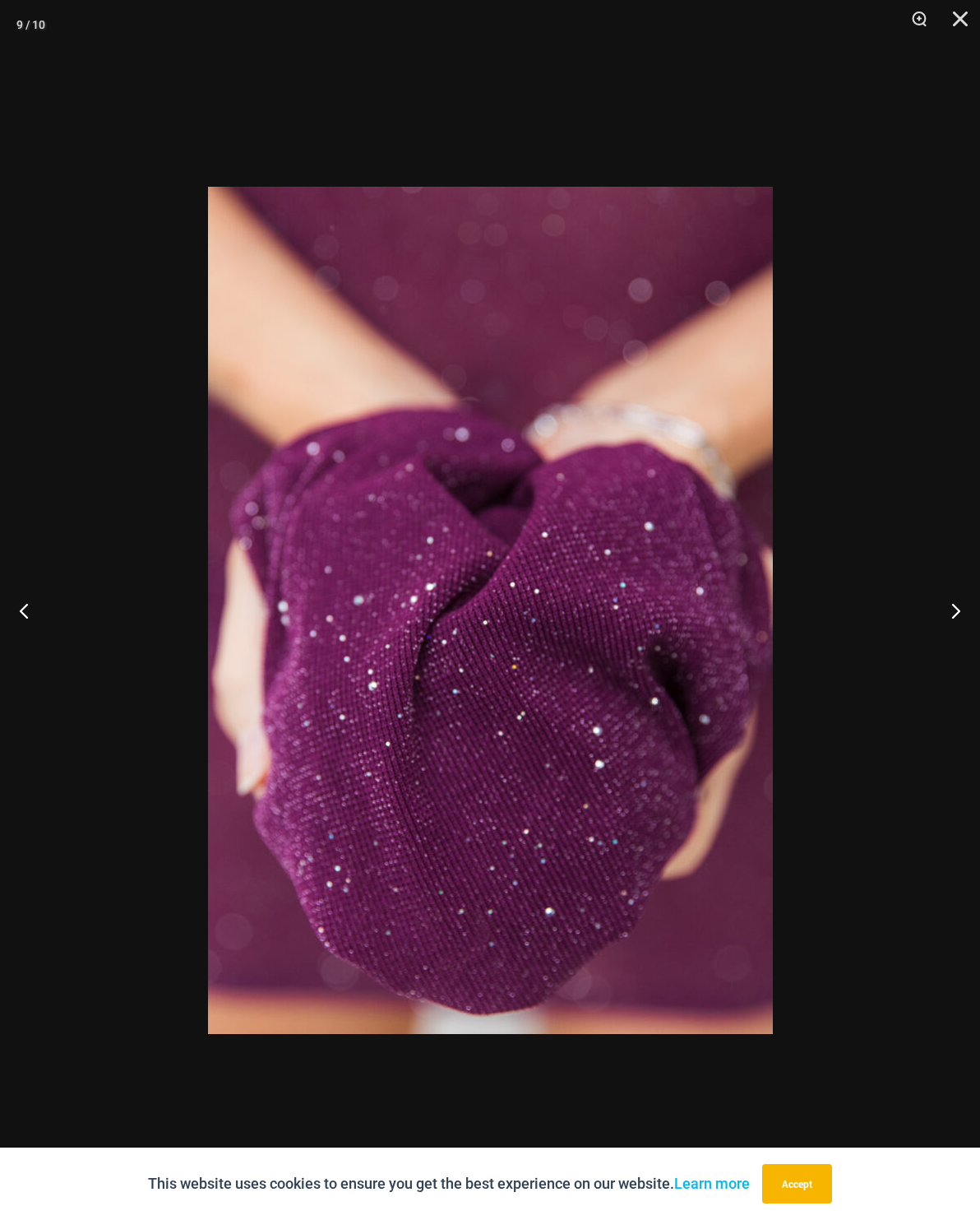
click at [949, 618] on button "Next" at bounding box center [949, 611] width 62 height 82
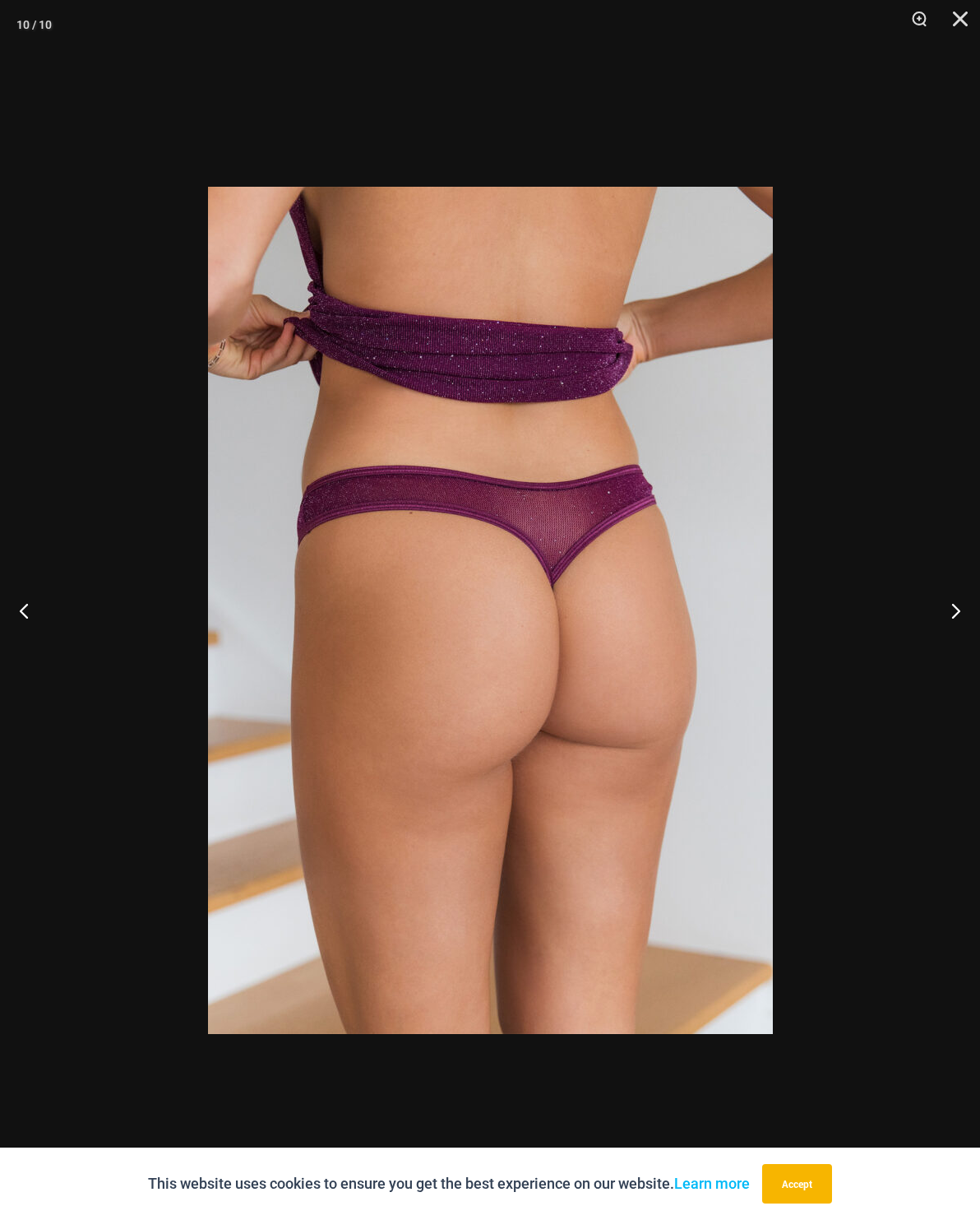
click at [948, 616] on button "Next" at bounding box center [949, 611] width 62 height 82
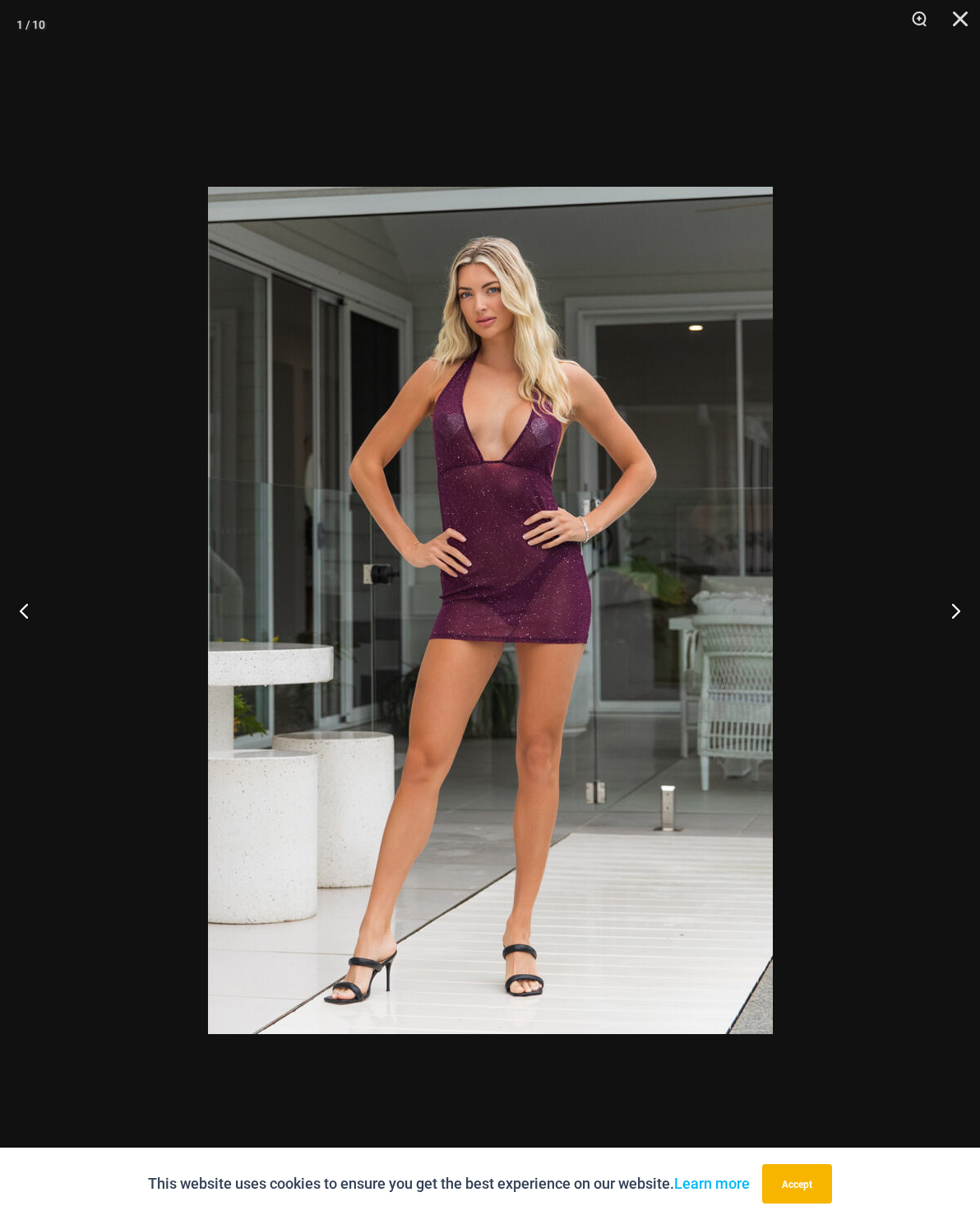
click at [947, 616] on button "Next" at bounding box center [949, 611] width 62 height 82
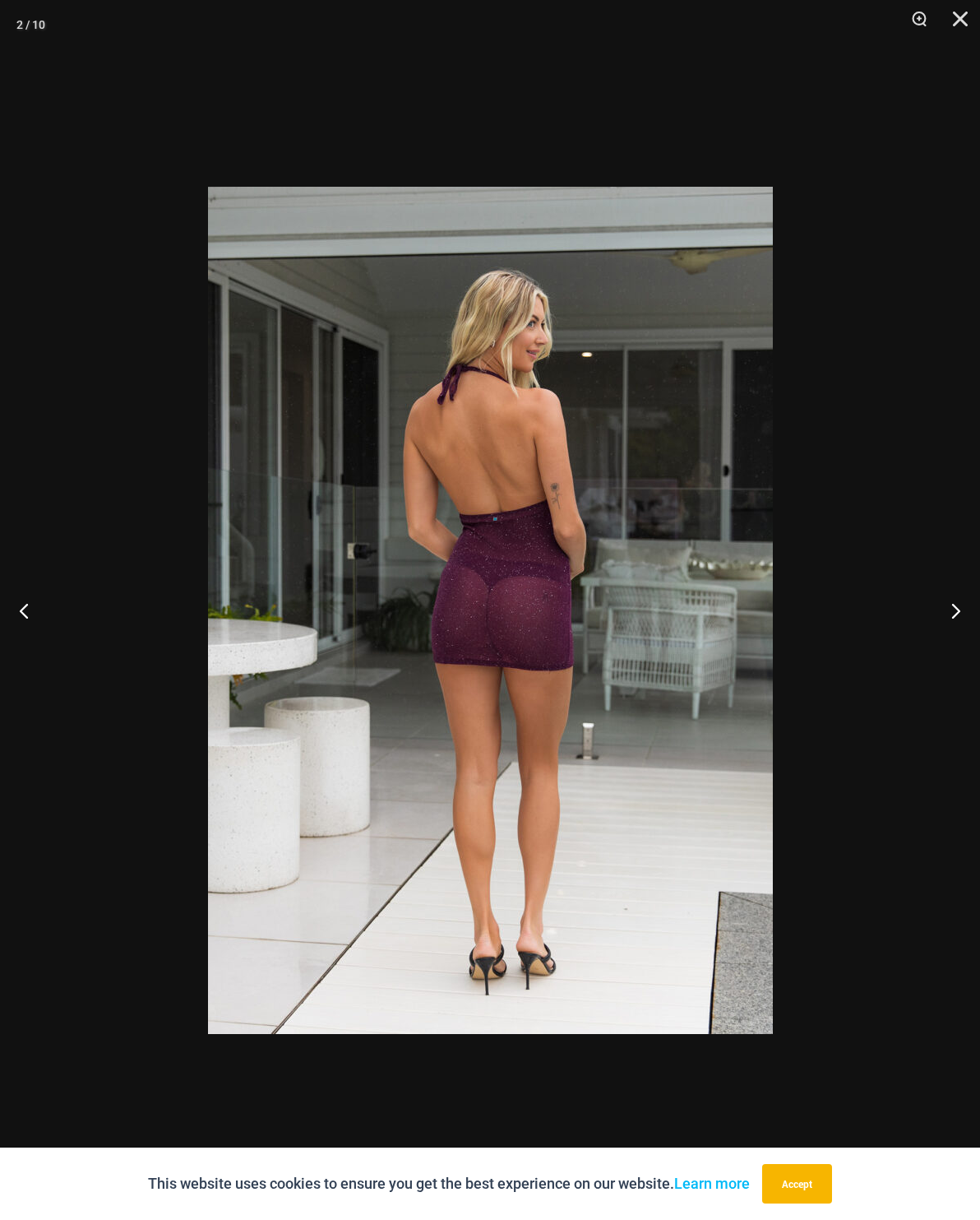
click at [949, 615] on button "Next" at bounding box center [949, 611] width 62 height 82
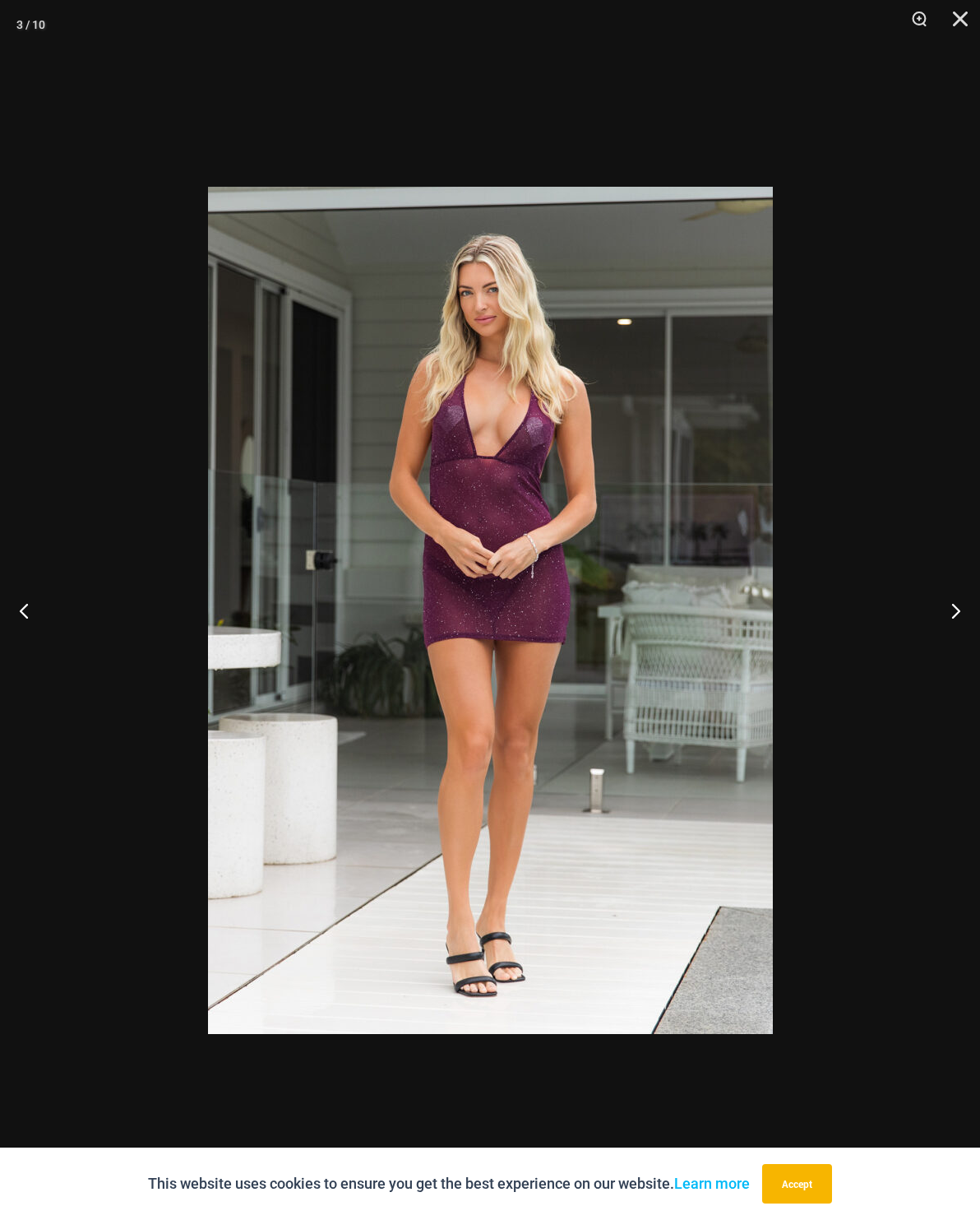
click at [953, 608] on button "Next" at bounding box center [949, 611] width 62 height 82
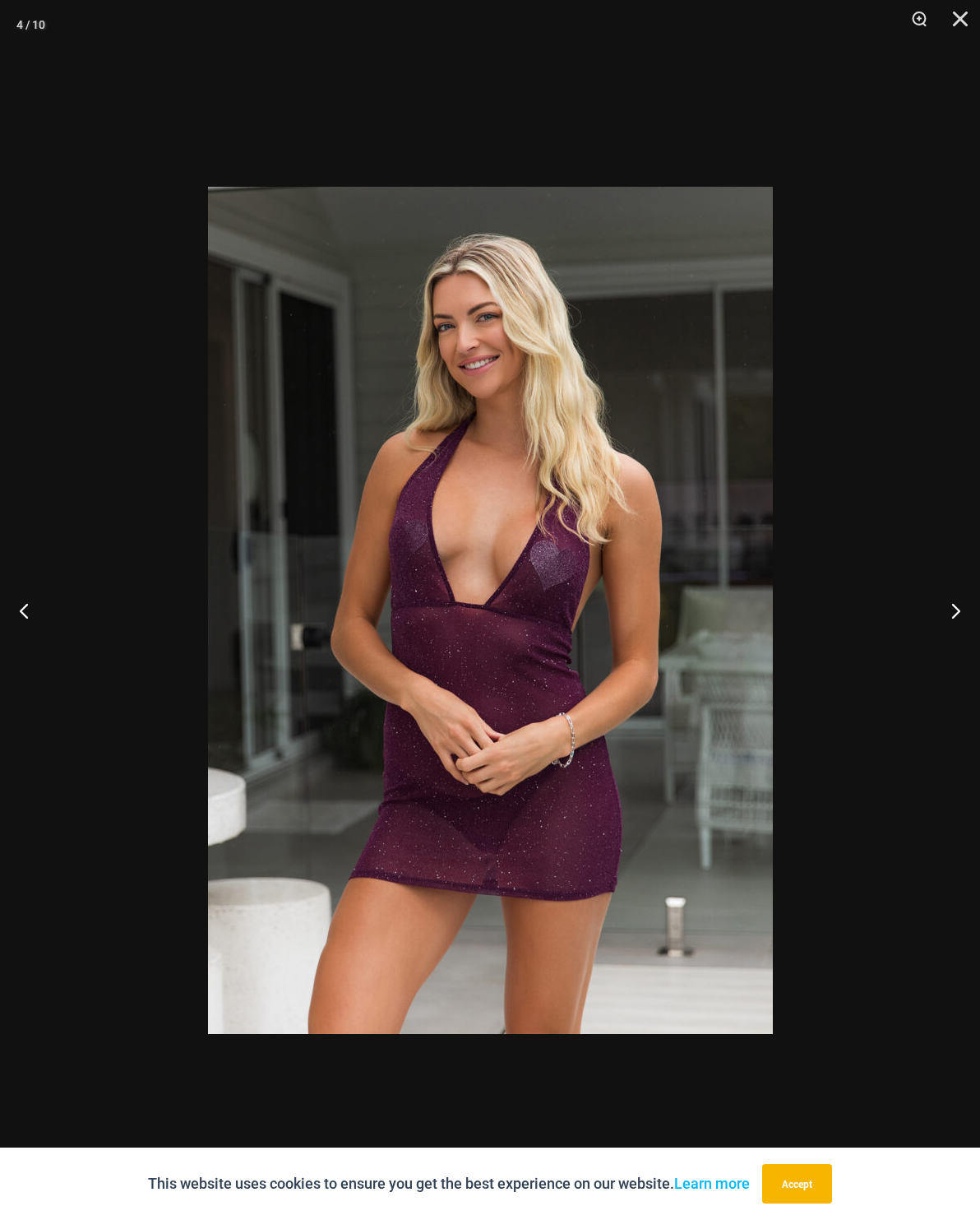
click at [953, 608] on button "Next" at bounding box center [949, 611] width 62 height 82
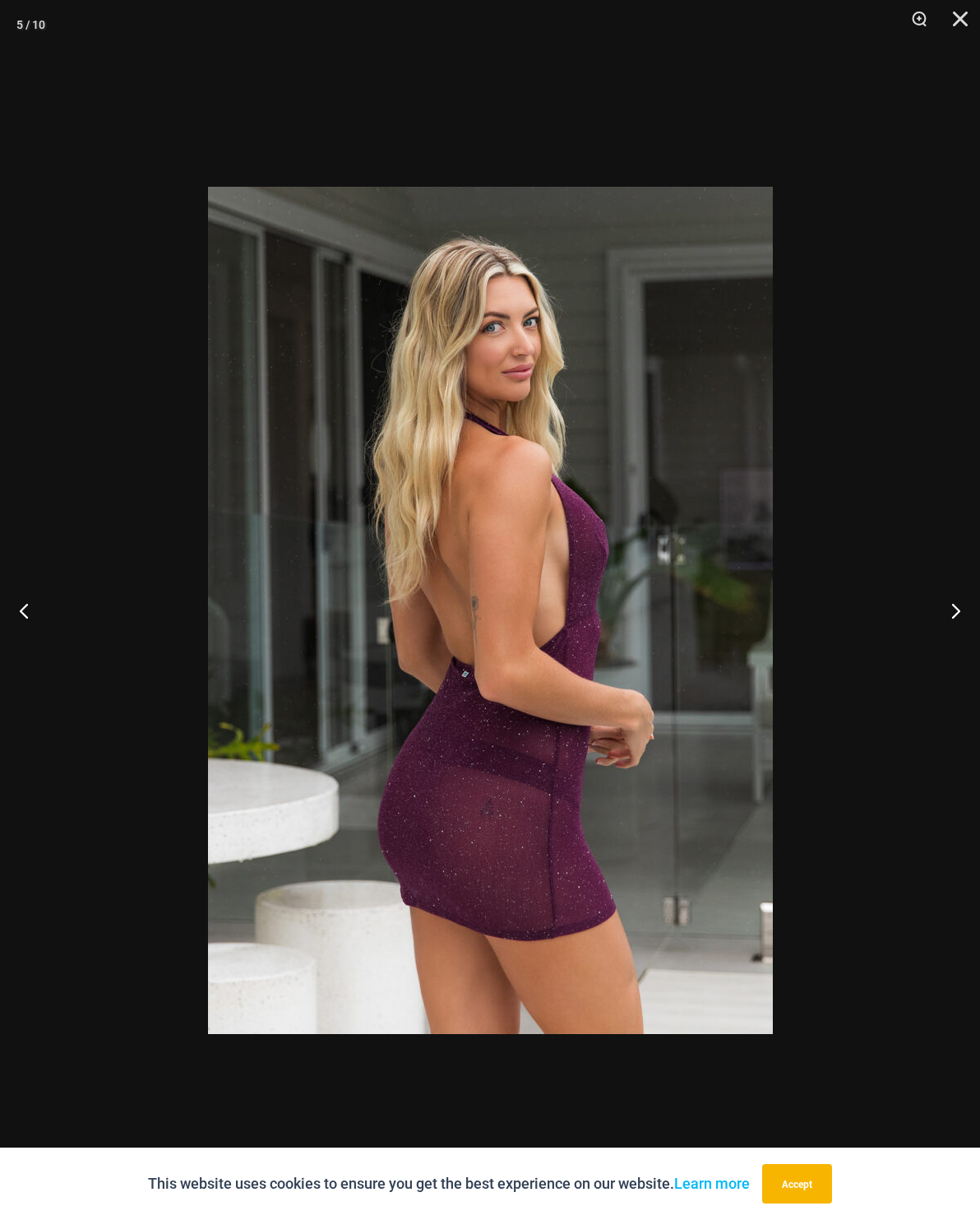
click at [945, 617] on button "Next" at bounding box center [949, 611] width 62 height 82
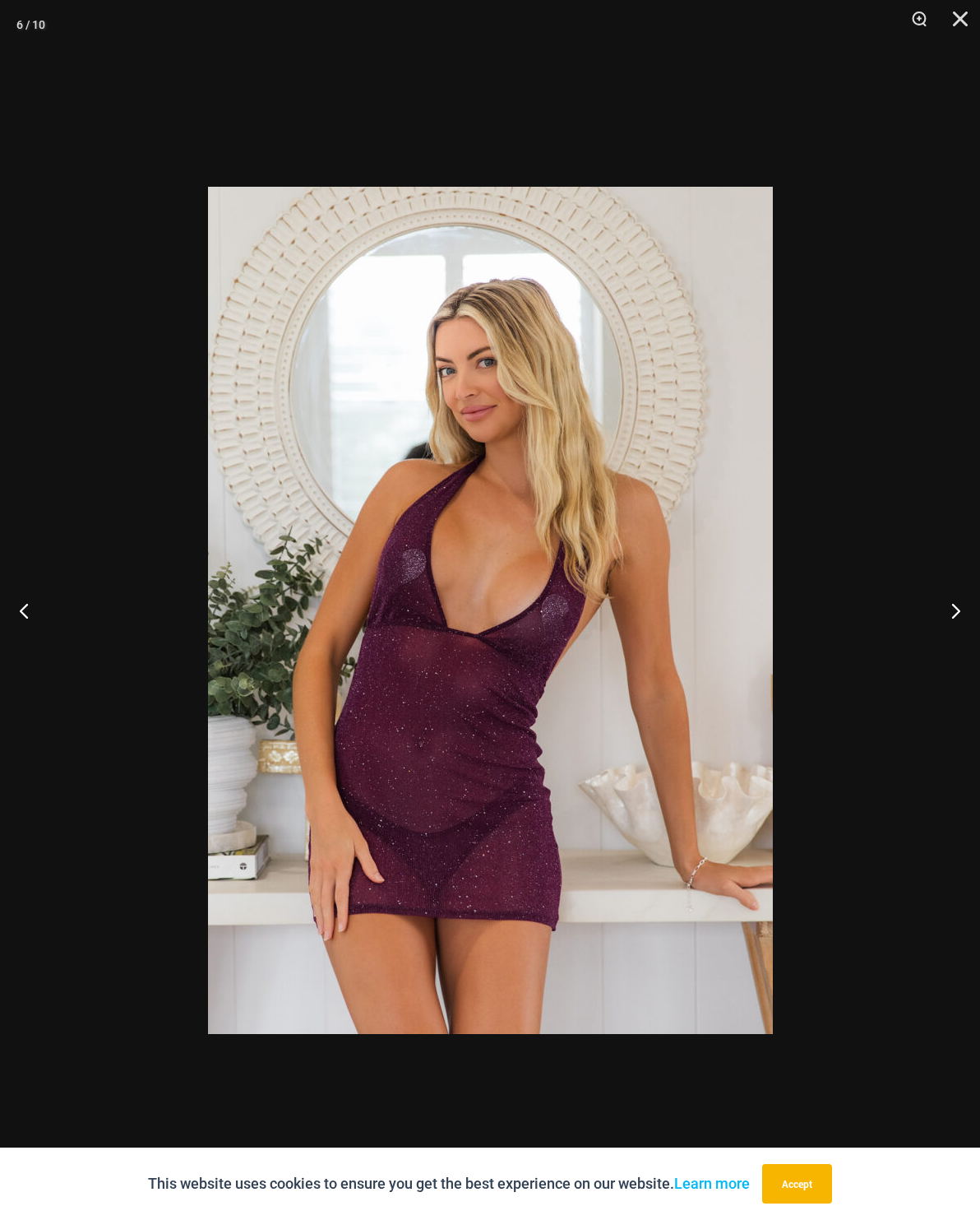
click at [959, 21] on button "Close" at bounding box center [954, 25] width 41 height 49
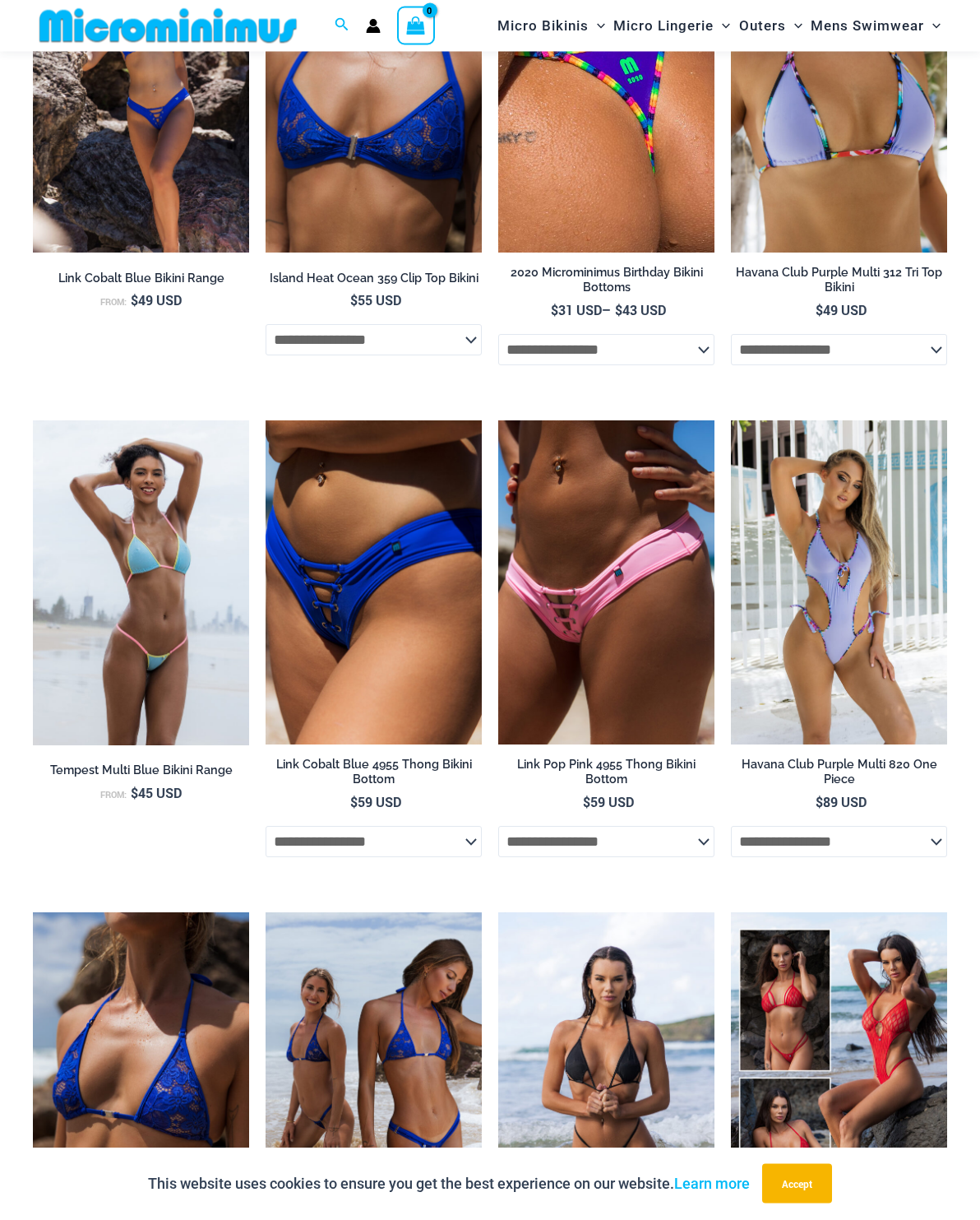
scroll to position [3674, 0]
